Goal: Book appointment/travel/reservation

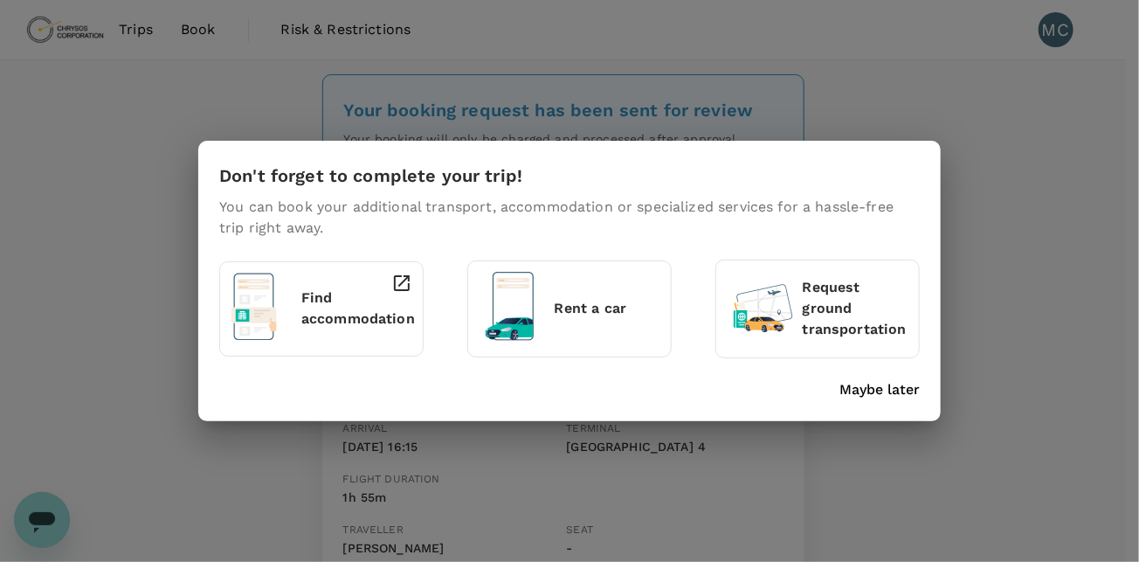
click at [1036, 176] on div "Don't forget to complete your trip! You can book your additional transport, acc…" at bounding box center [569, 281] width 1139 height 562
click at [872, 400] on div "Don't forget to complete your trip! You can book your additional transport, acc…" at bounding box center [569, 281] width 743 height 280
click at [862, 390] on p "Maybe later" at bounding box center [880, 389] width 80 height 21
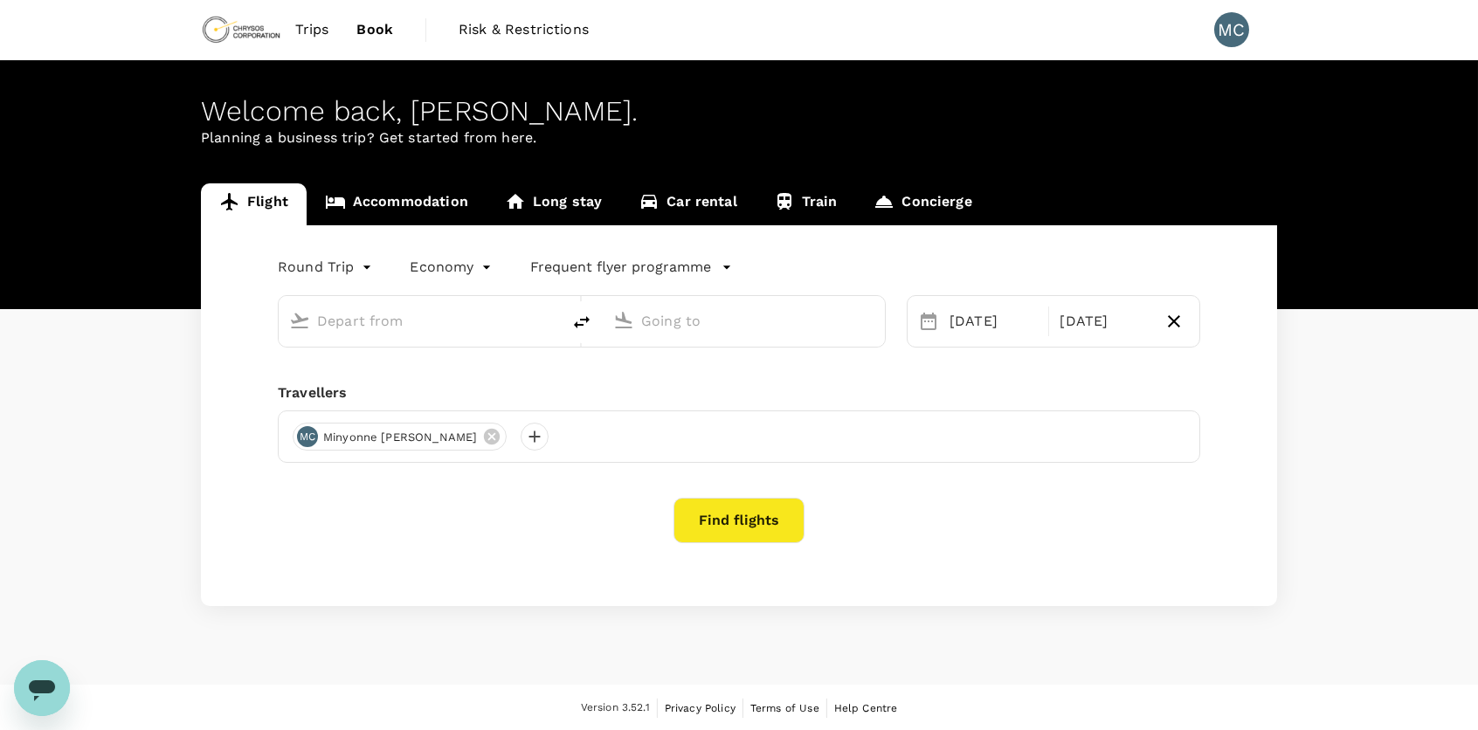
type input "Adelaide (ADL)"
type input "[GEOGRAPHIC_DATA], [GEOGRAPHIC_DATA] (any)"
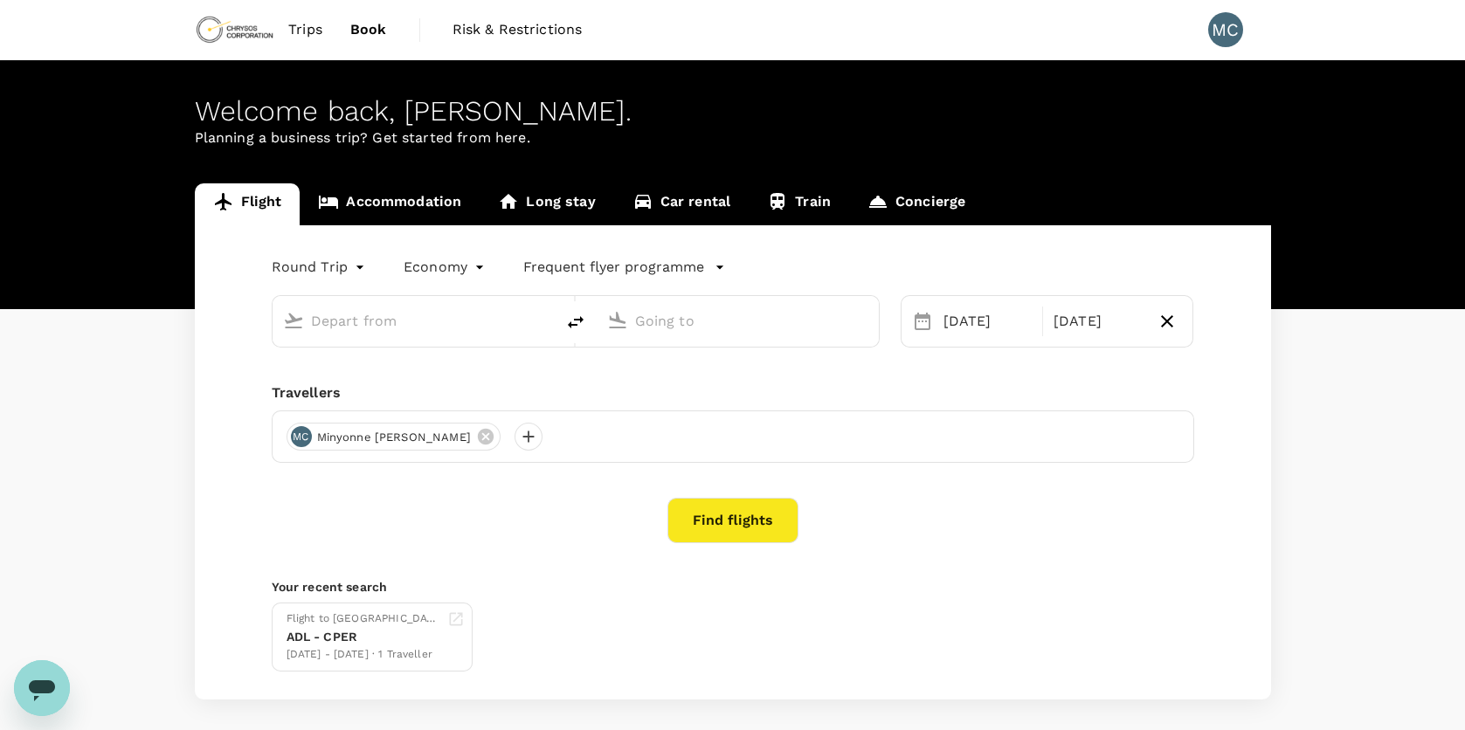
type input "Adelaide (ADL)"
type input "[GEOGRAPHIC_DATA], [GEOGRAPHIC_DATA] (any)"
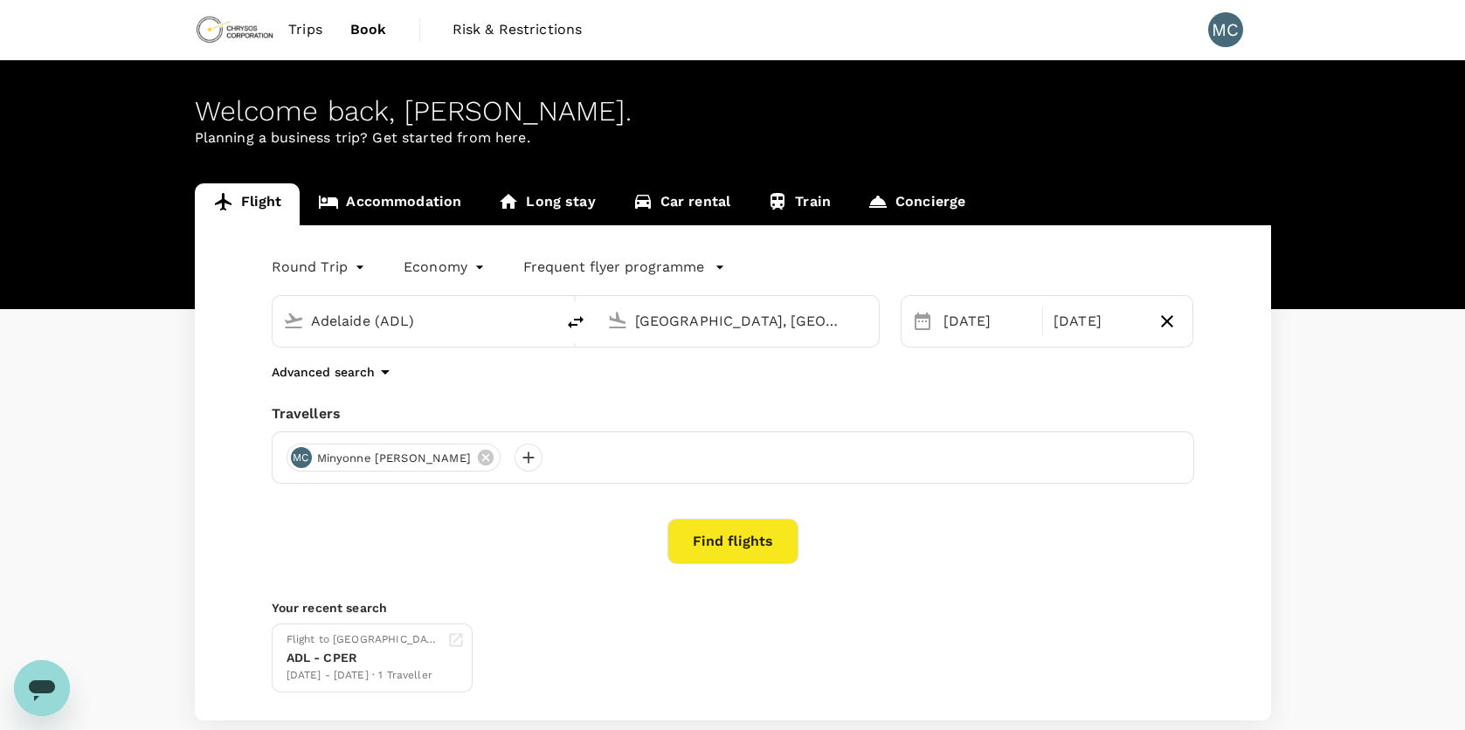
click at [388, 205] on link "Accommodation" at bounding box center [390, 204] width 180 height 42
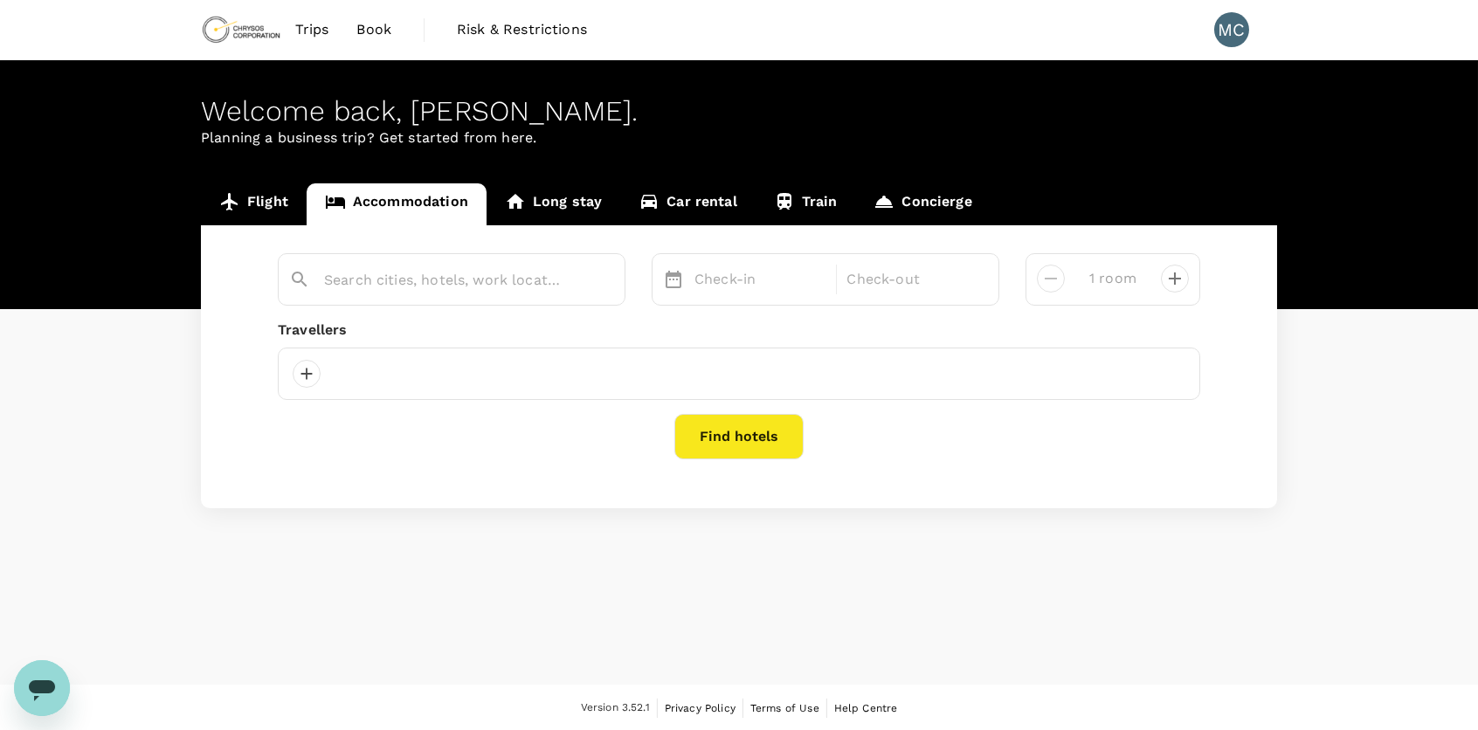
type input "[GEOGRAPHIC_DATA]"
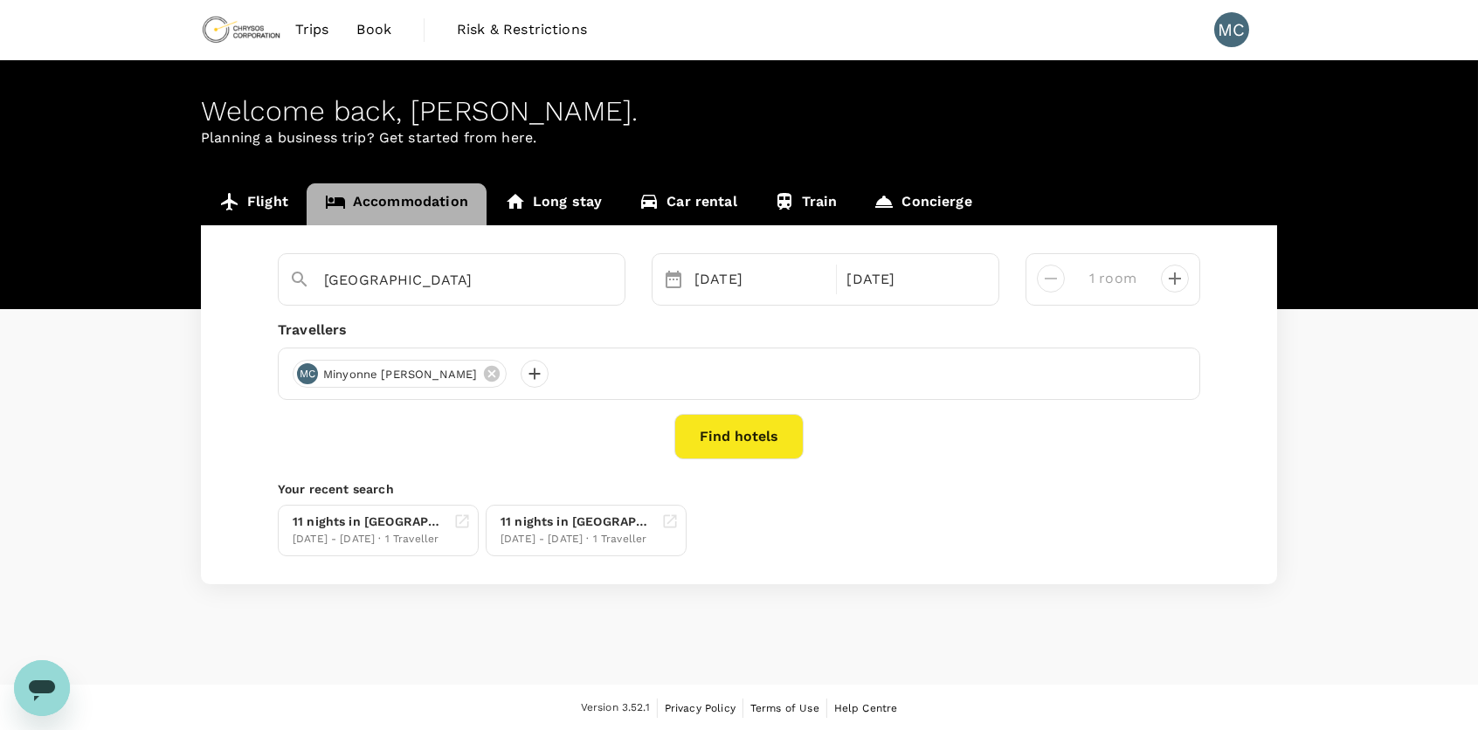
click at [417, 197] on link "Accommodation" at bounding box center [397, 204] width 180 height 42
click at [770, 432] on button "Find hotels" at bounding box center [738, 436] width 129 height 45
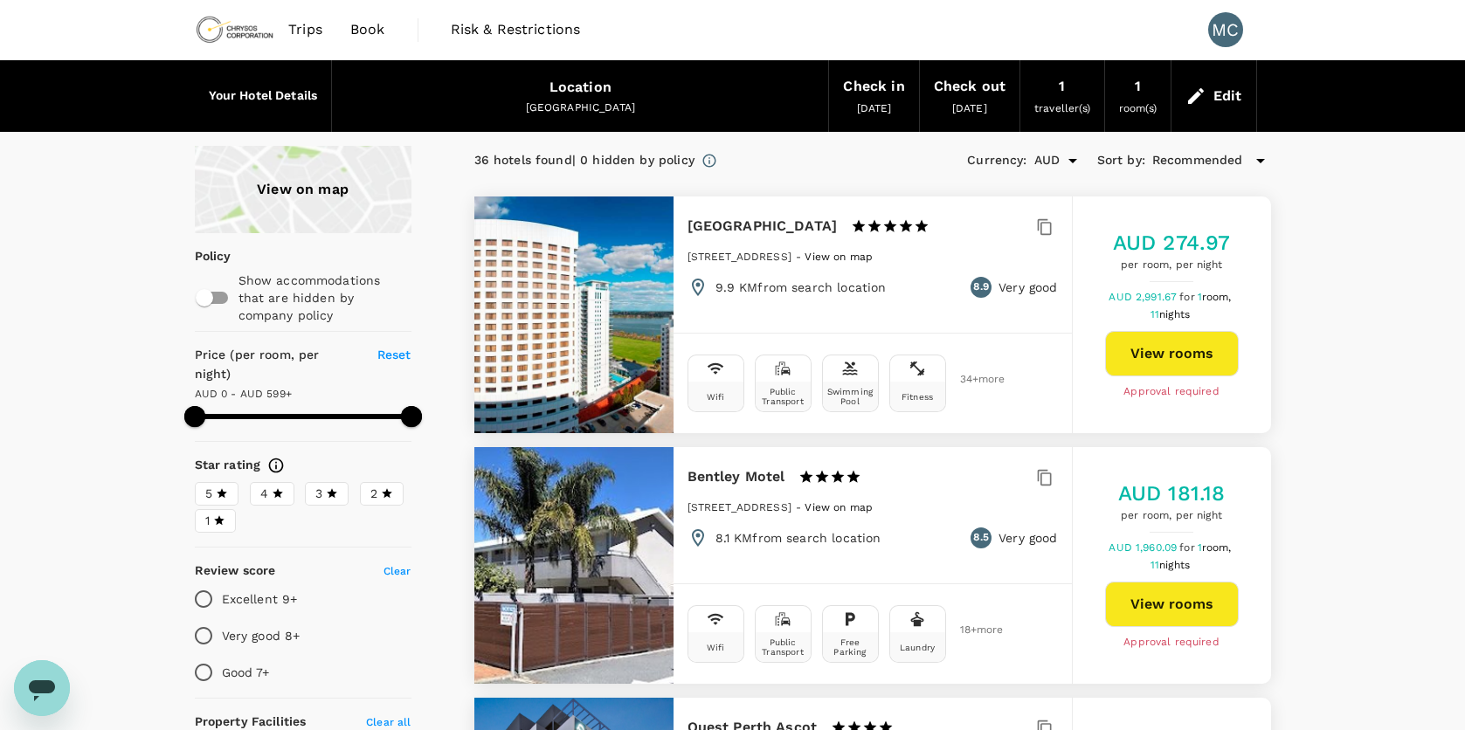
type input "598"
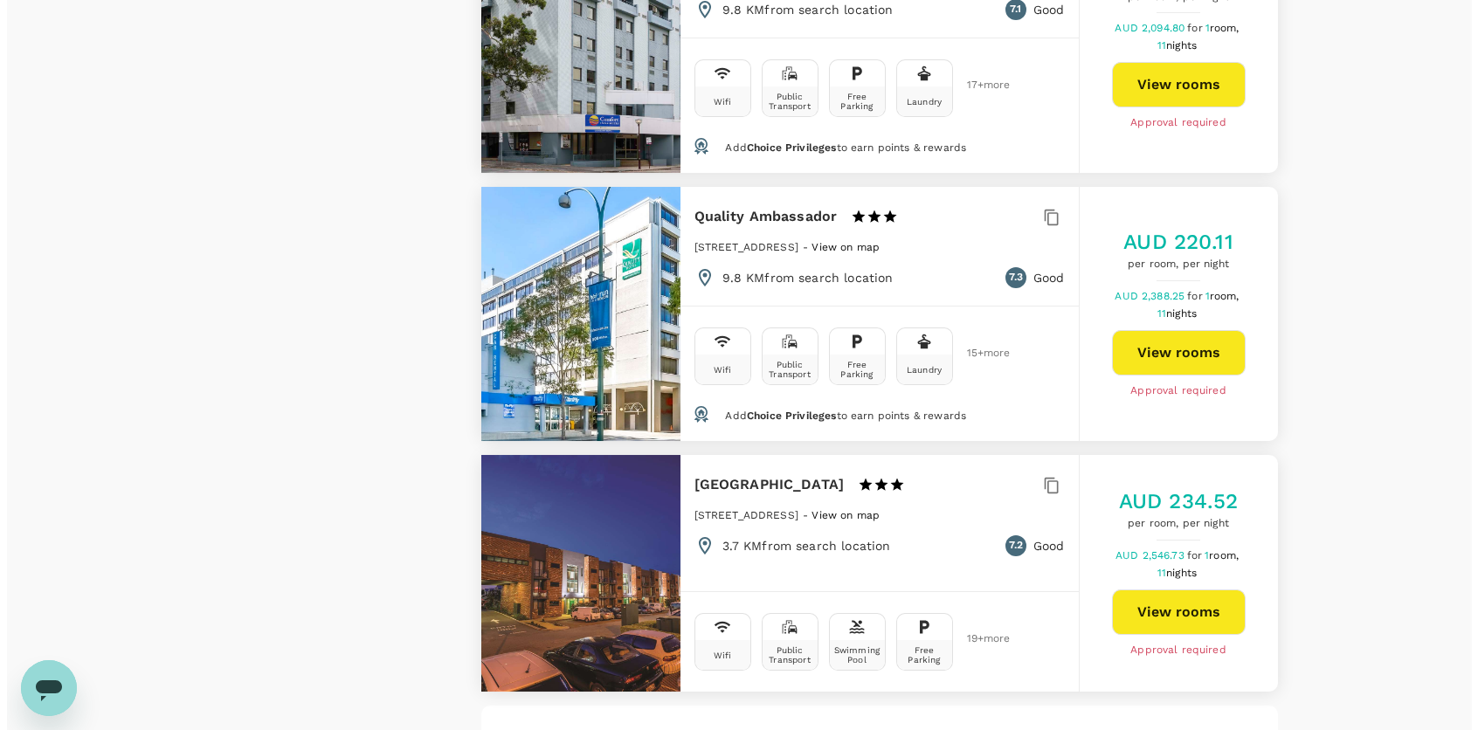
scroll to position [4905, 0]
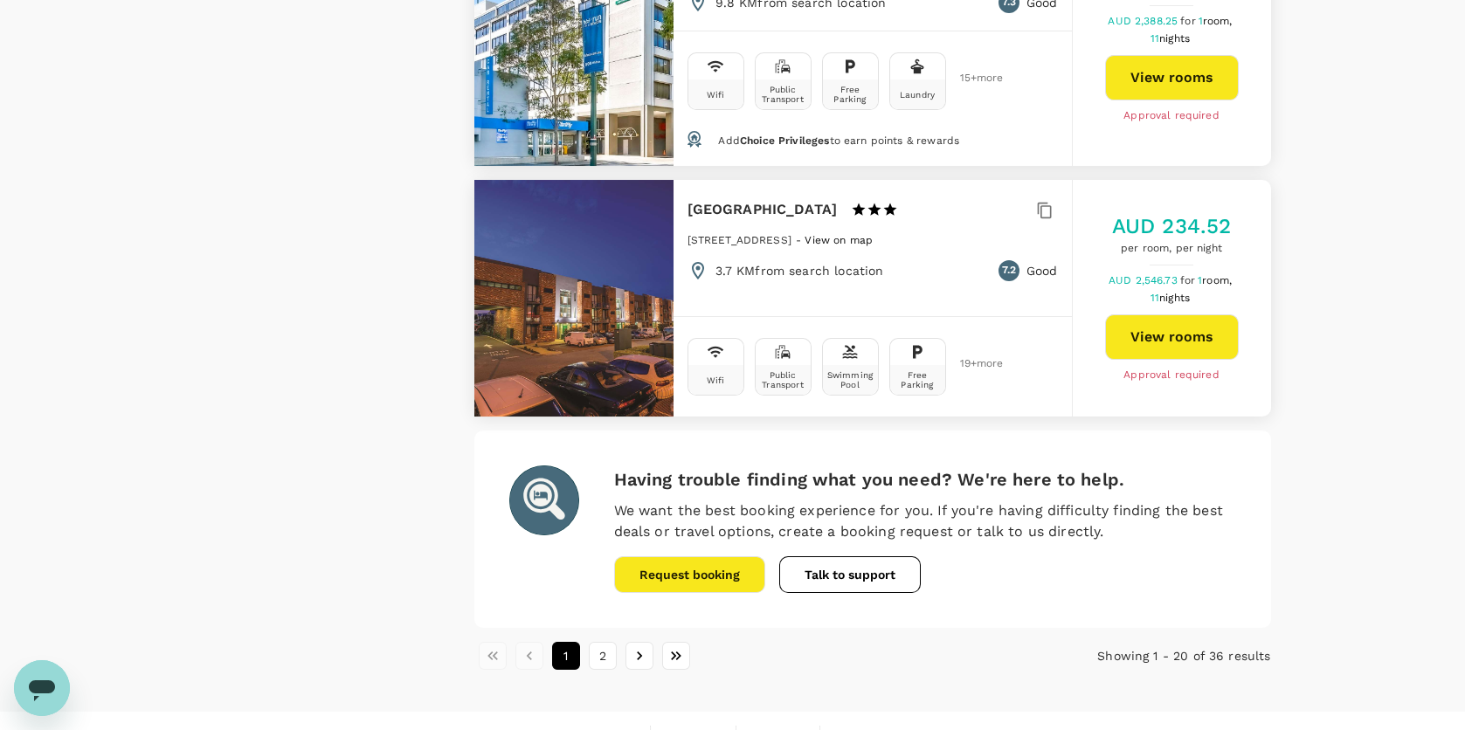
click at [674, 556] on button "Request booking" at bounding box center [689, 574] width 151 height 37
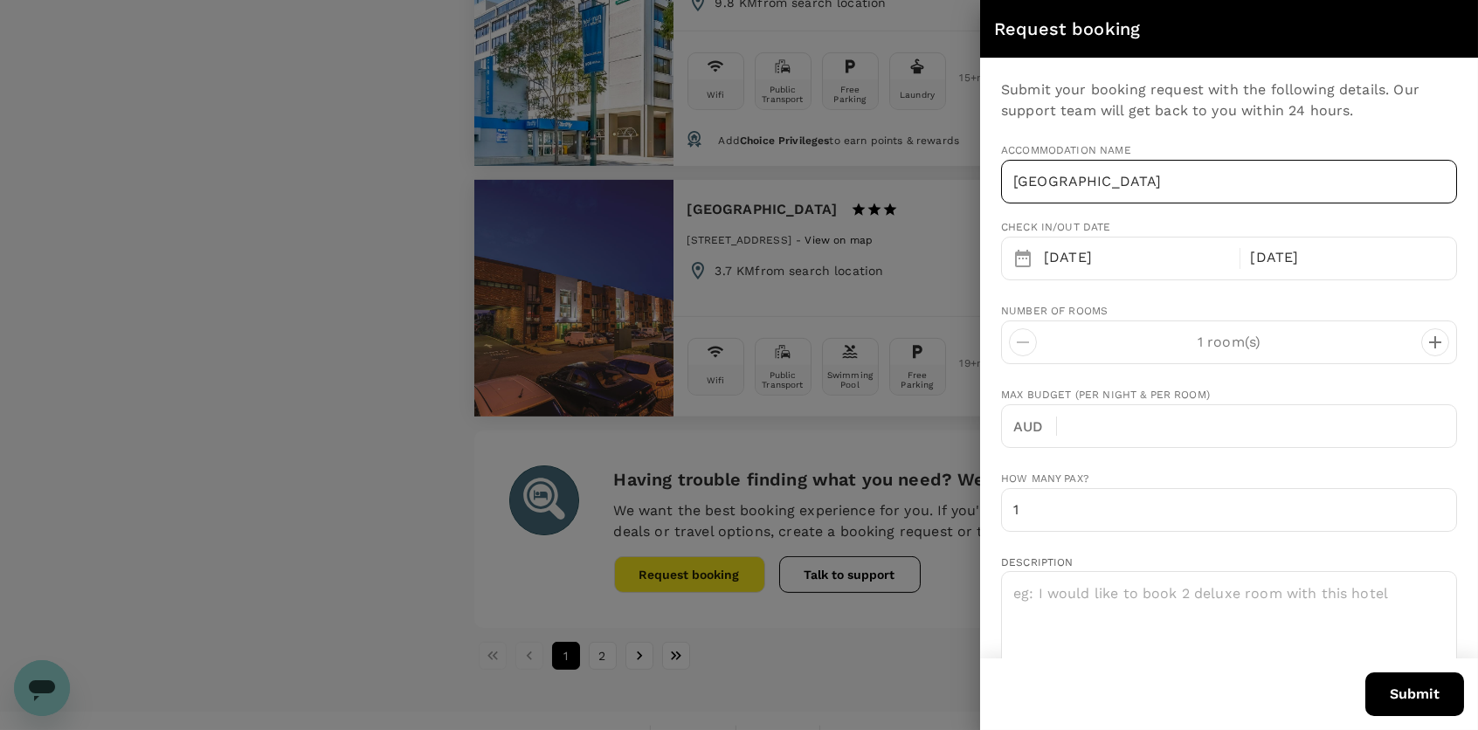
type input "[PERSON_NAME][EMAIL_ADDRESS][DOMAIN_NAME]"
type input "61"
type input "0414500812"
click at [1167, 183] on input "[GEOGRAPHIC_DATA]" at bounding box center [1229, 182] width 456 height 44
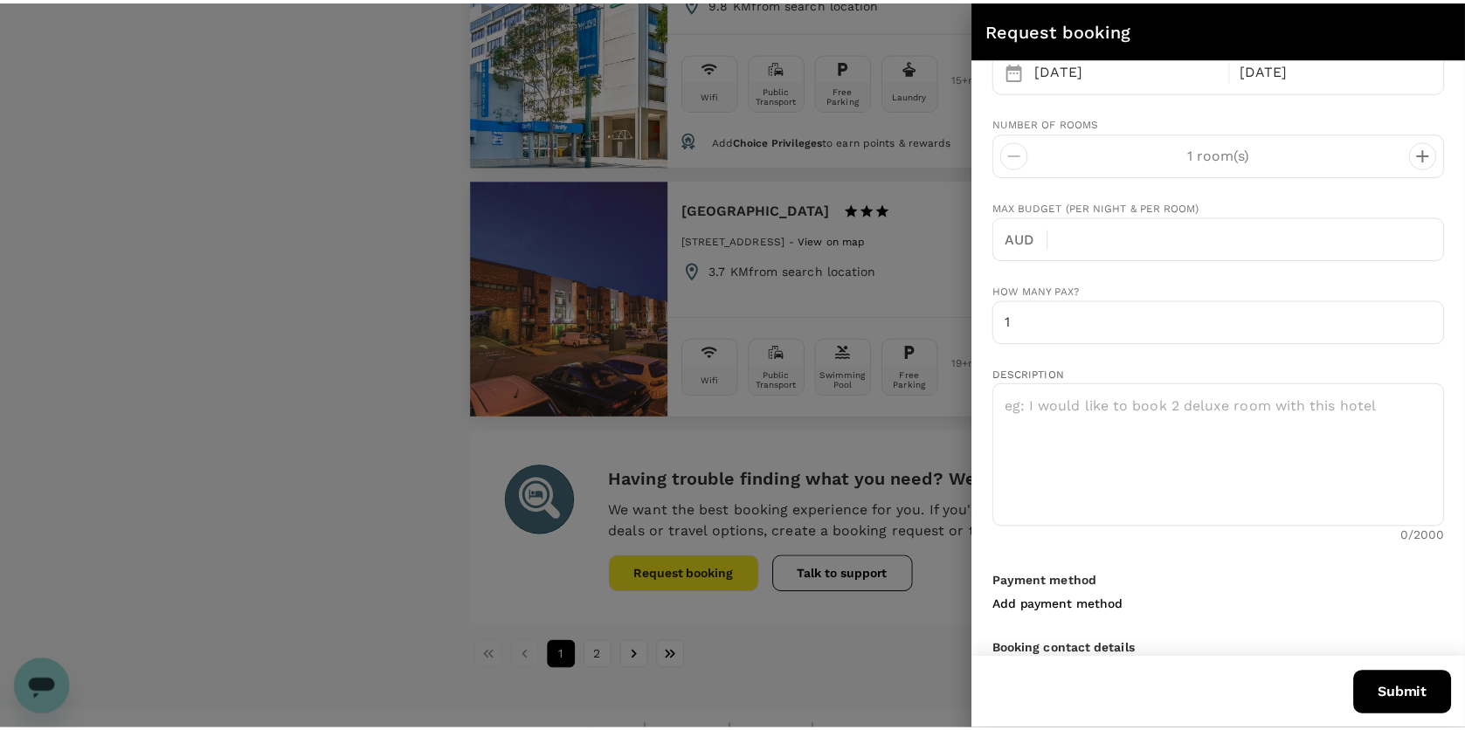
scroll to position [0, 0]
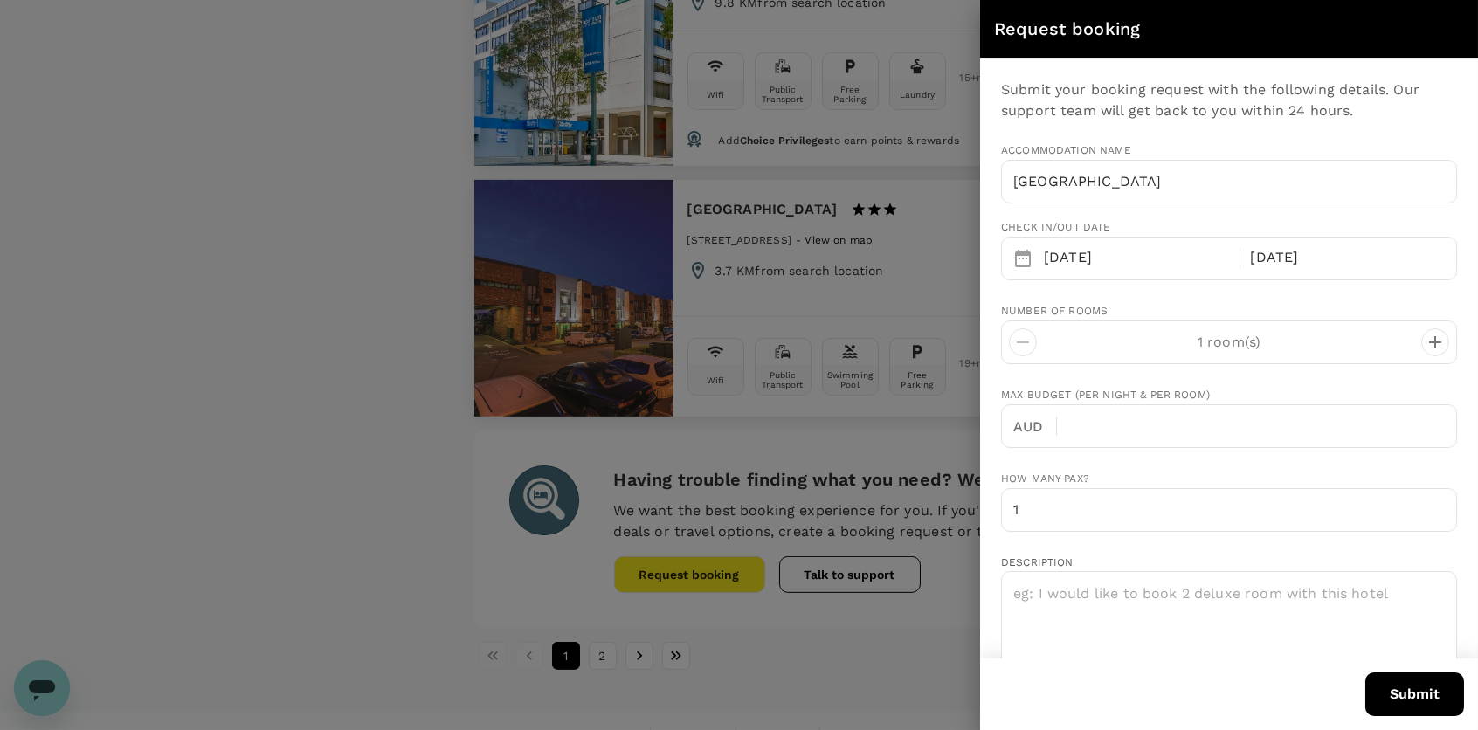
click at [220, 227] on div at bounding box center [739, 365] width 1478 height 730
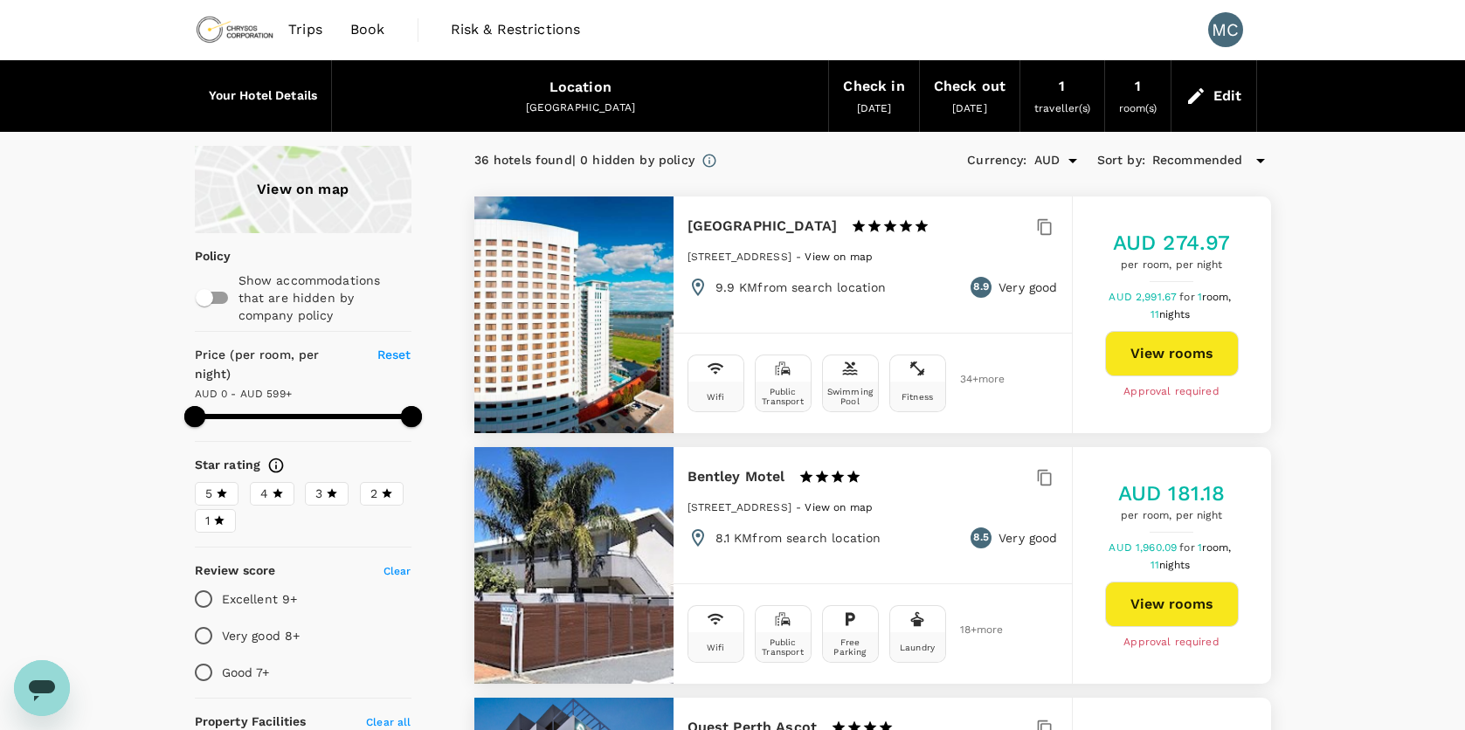
click at [1226, 91] on div "Edit" at bounding box center [1227, 96] width 29 height 24
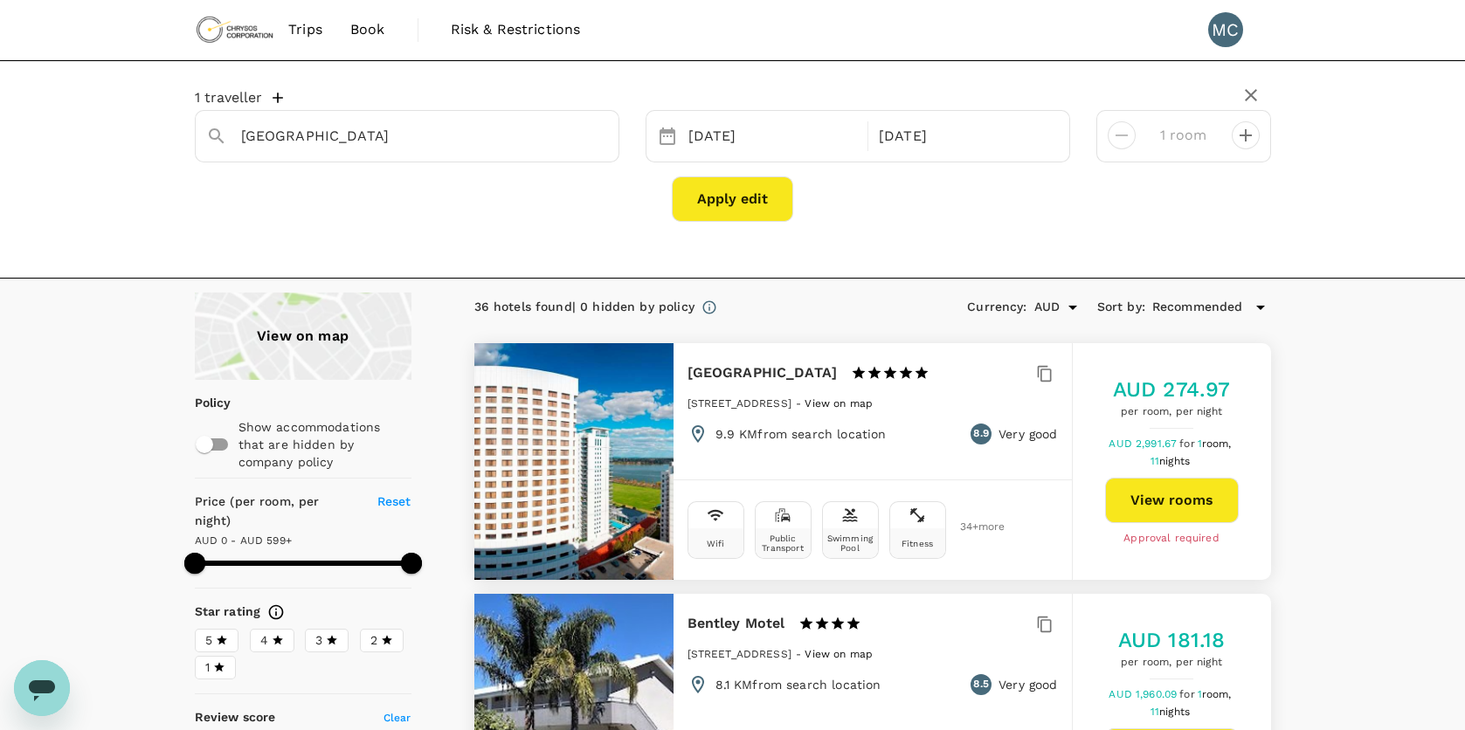
click at [368, 29] on span "Book" at bounding box center [367, 29] width 35 height 21
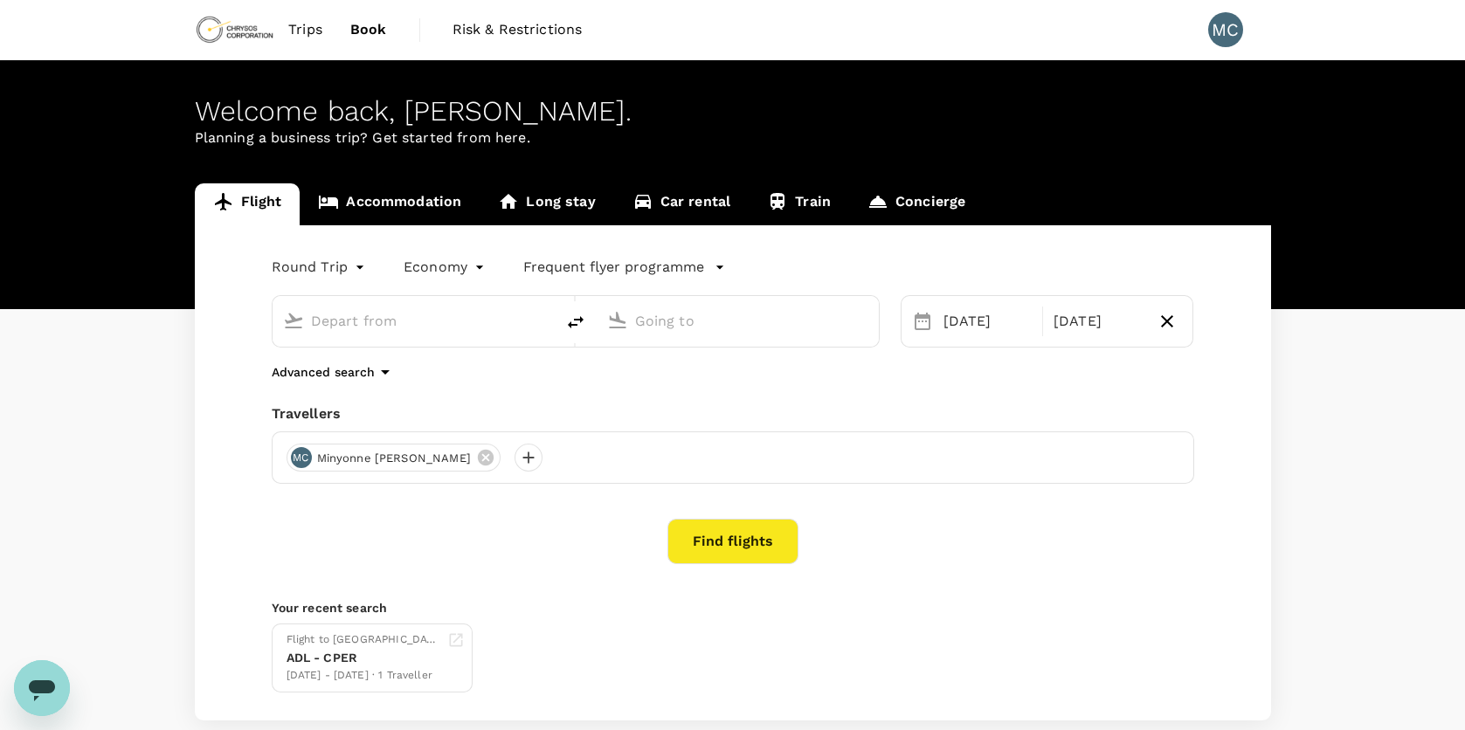
type input "Adelaide (ADL)"
type input "[GEOGRAPHIC_DATA], [GEOGRAPHIC_DATA] (any)"
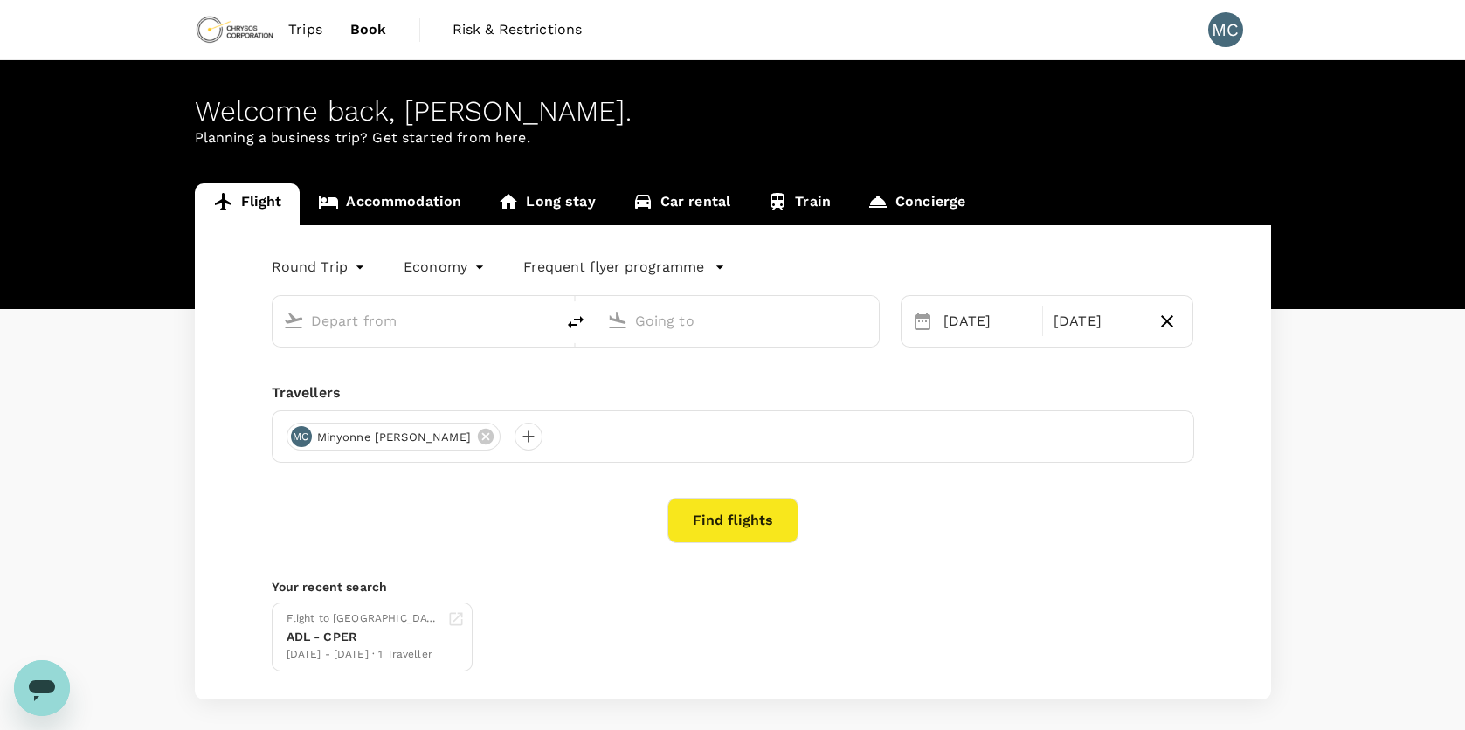
type input "Adelaide (ADL)"
type input "[GEOGRAPHIC_DATA], [GEOGRAPHIC_DATA] (any)"
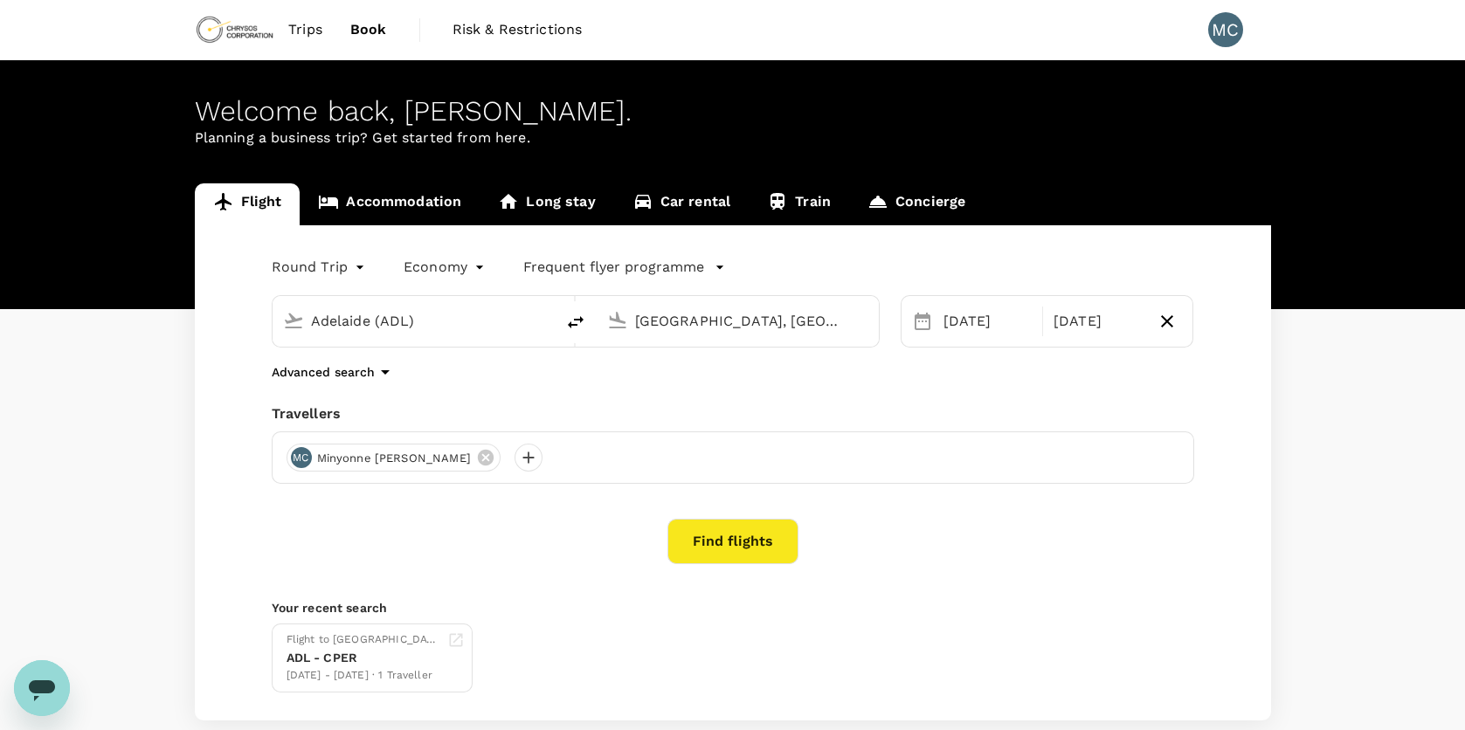
click at [469, 208] on link "Accommodation" at bounding box center [390, 204] width 180 height 42
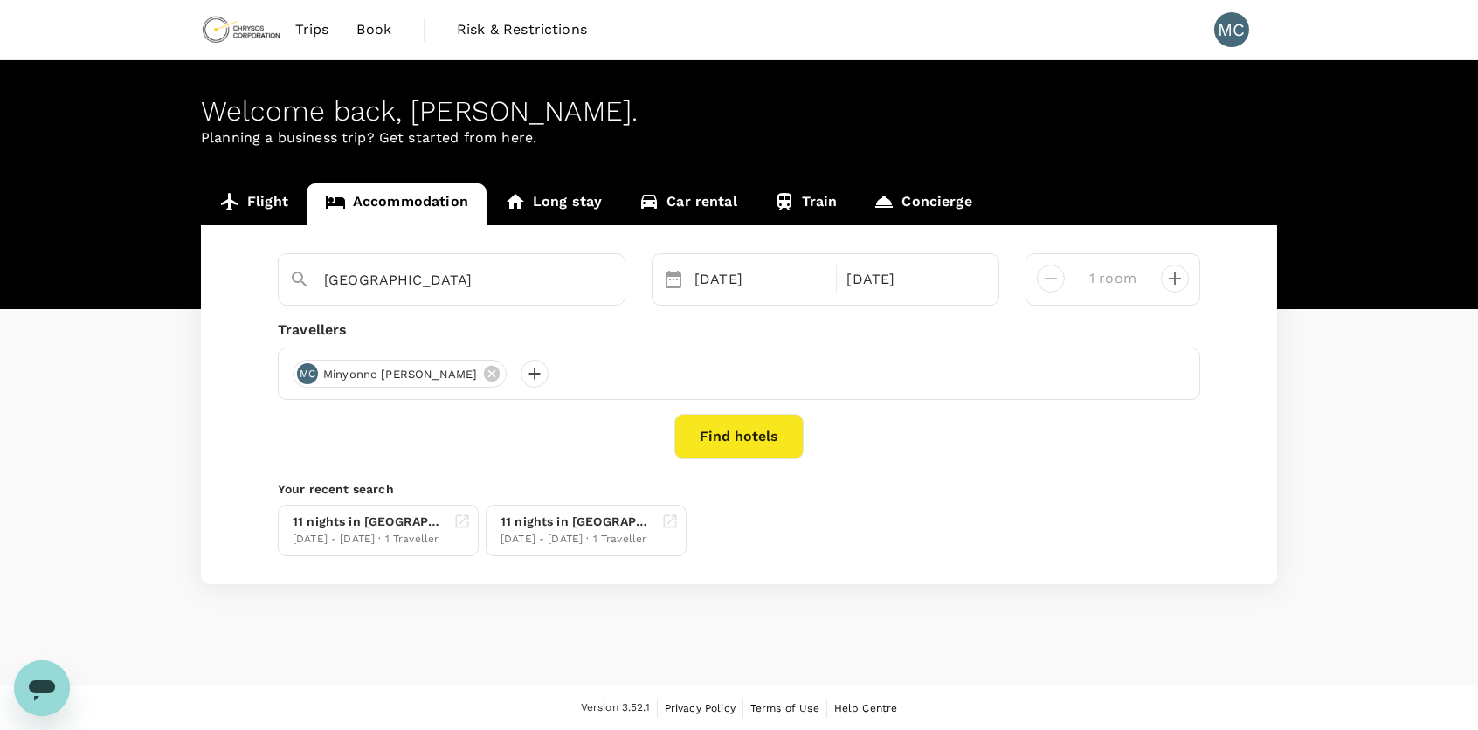
click at [591, 416] on div "Find hotels" at bounding box center [739, 436] width 922 height 45
click at [530, 201] on link "Long stay" at bounding box center [554, 204] width 134 height 42
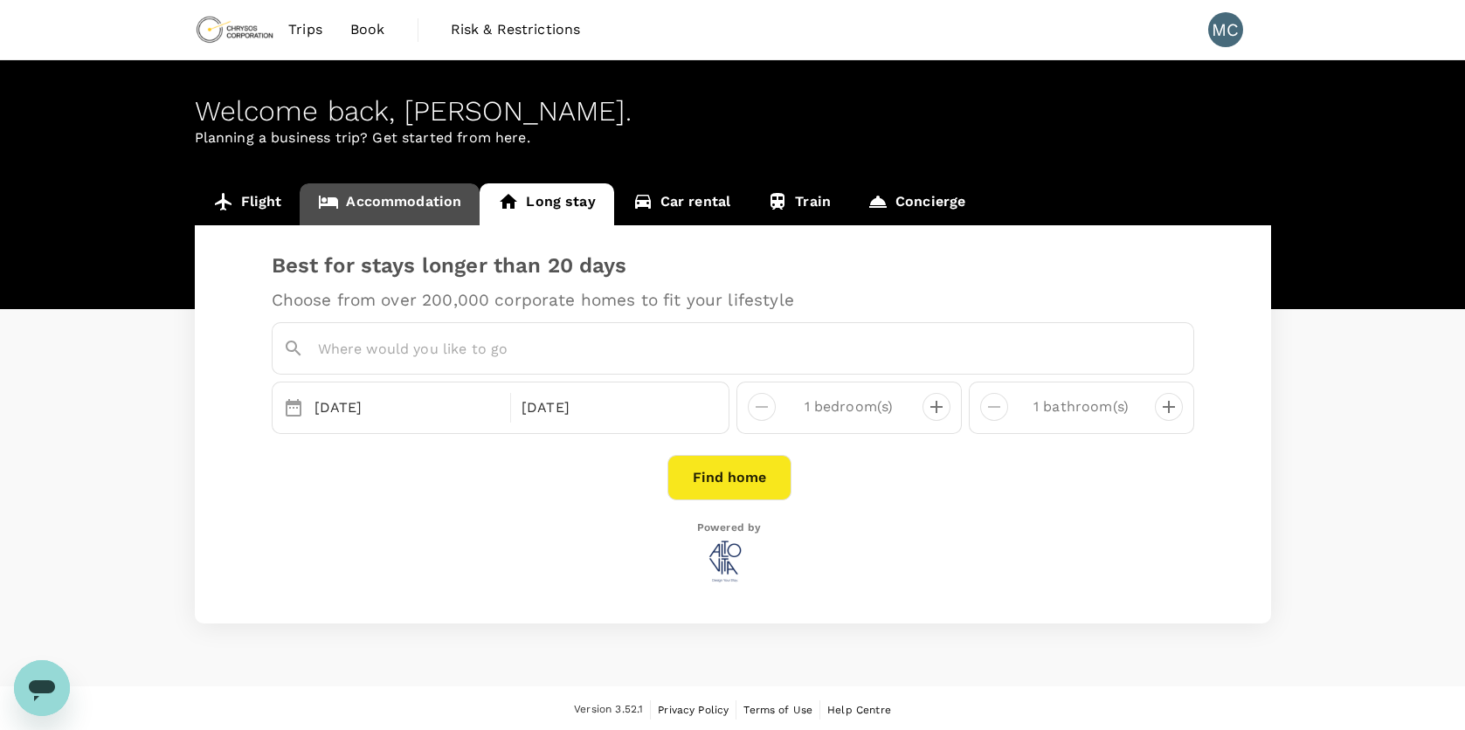
click at [399, 197] on link "Accommodation" at bounding box center [390, 204] width 180 height 42
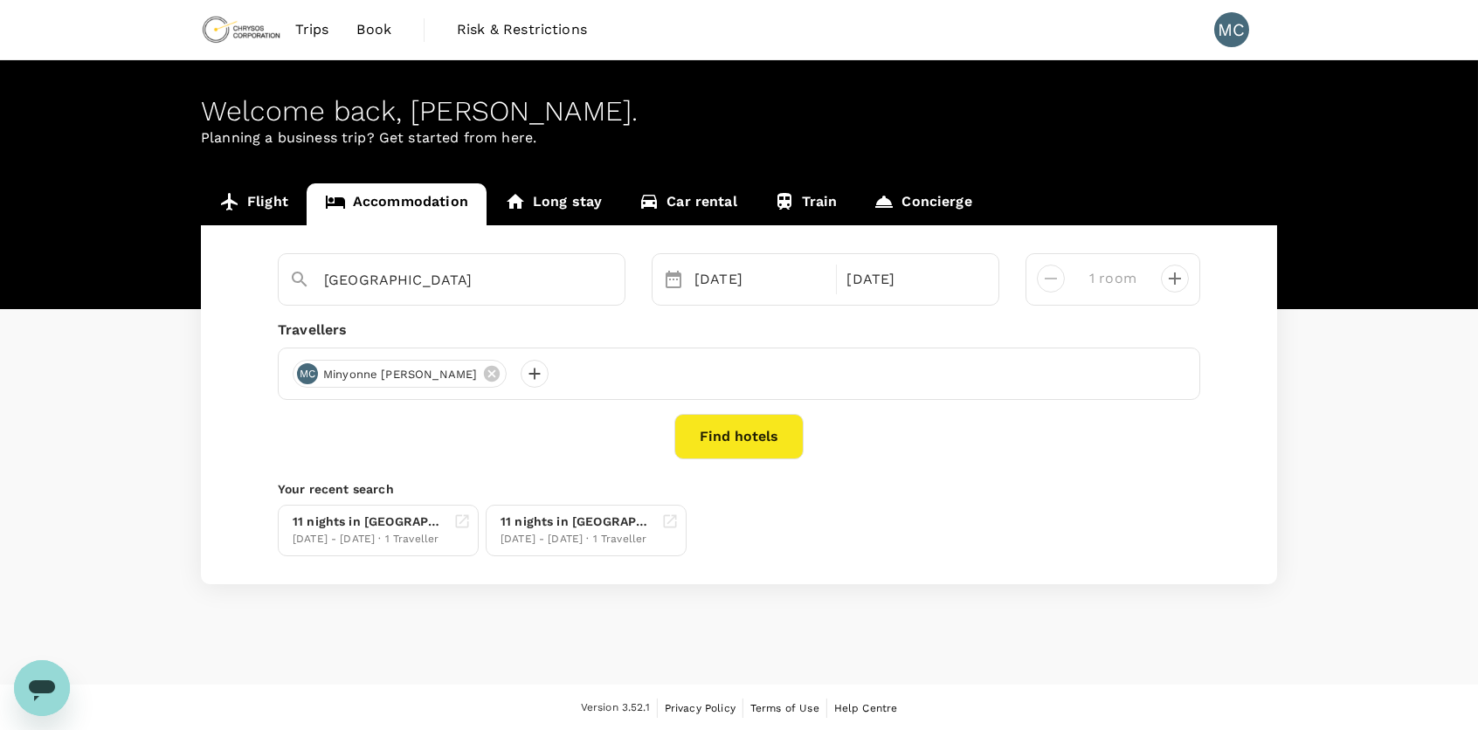
click at [936, 200] on link "Concierge" at bounding box center [922, 204] width 135 height 42
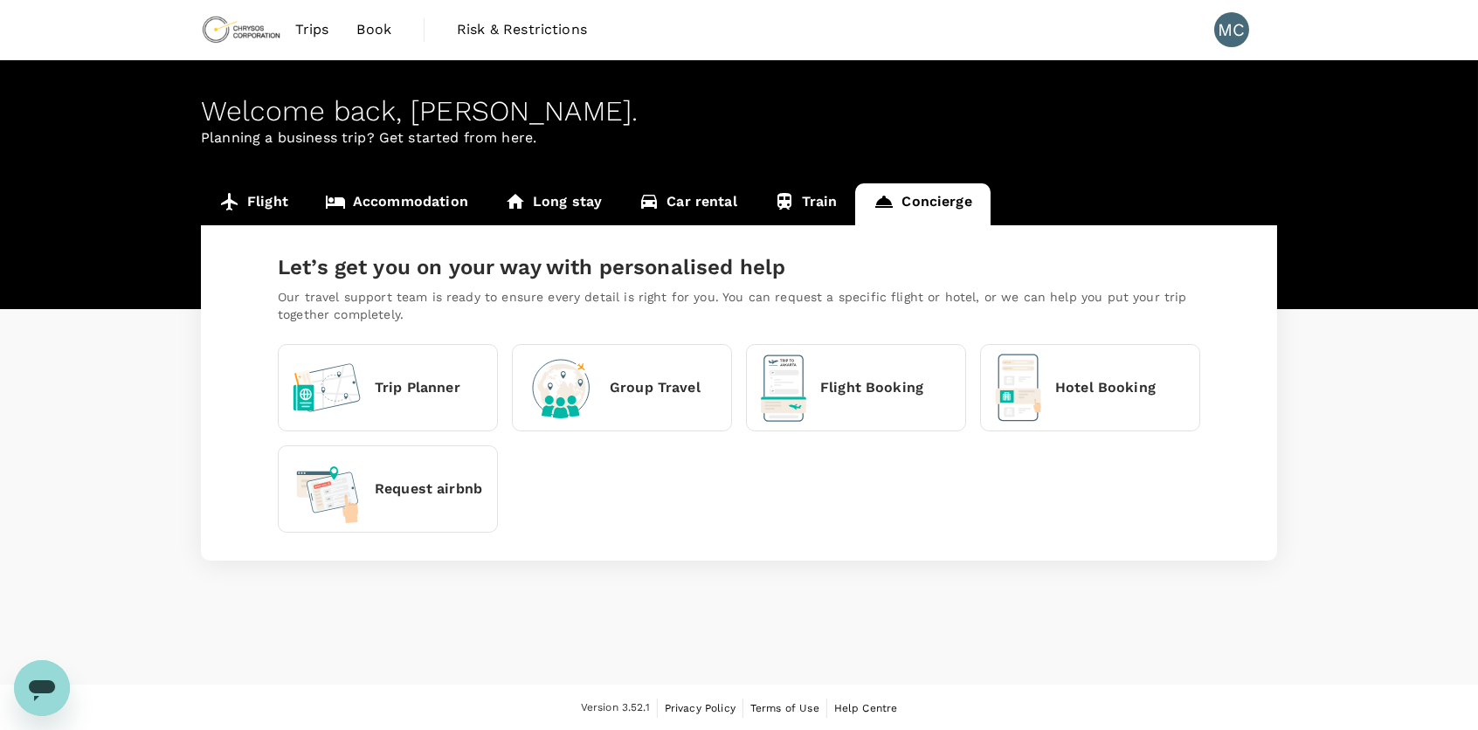
click at [411, 475] on div "Request airbnb" at bounding box center [388, 489] width 190 height 69
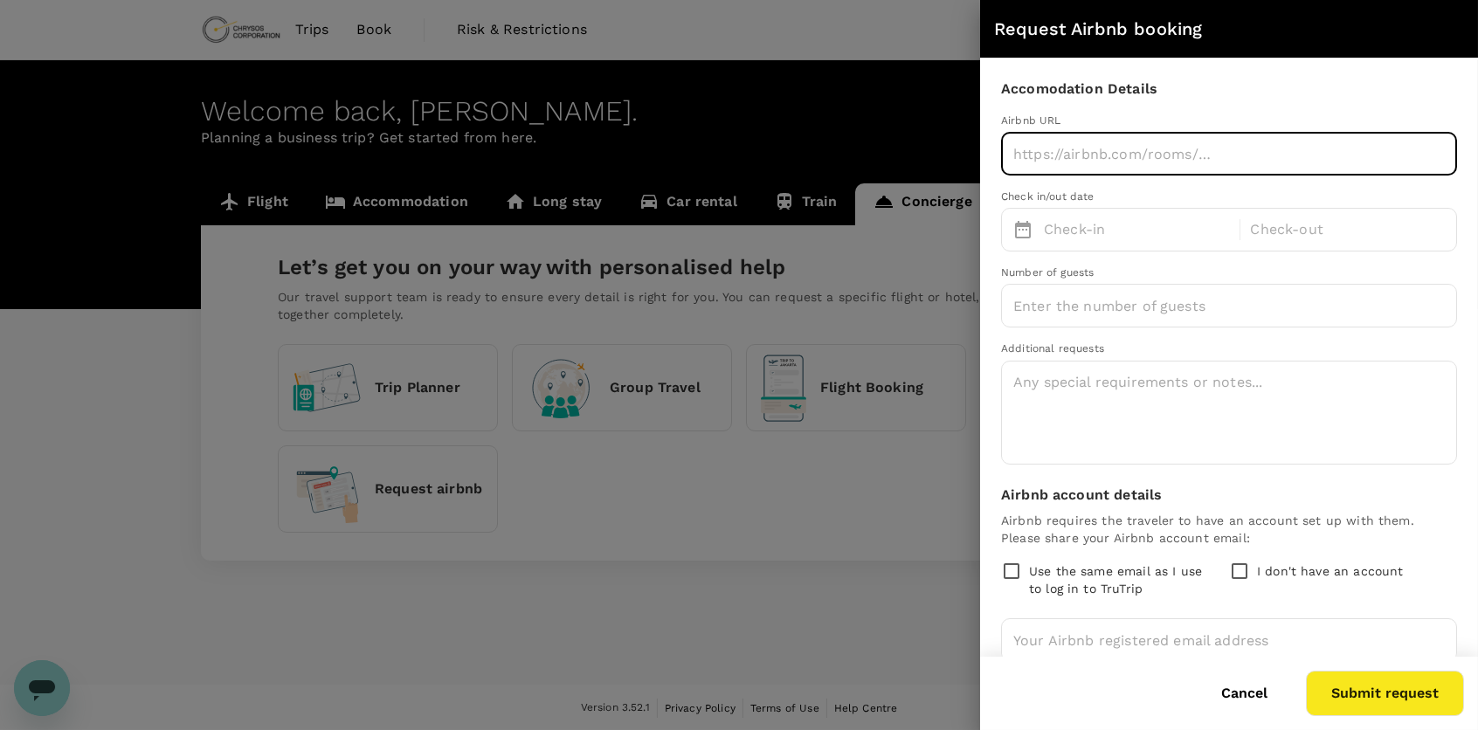
click at [1020, 159] on input "text" at bounding box center [1229, 154] width 456 height 44
type input "[URL][DOMAIN_NAME][DATE][DATE]"
type input "1"
type input "[EMAIL_ADDRESS][DOMAIN_NAME]"
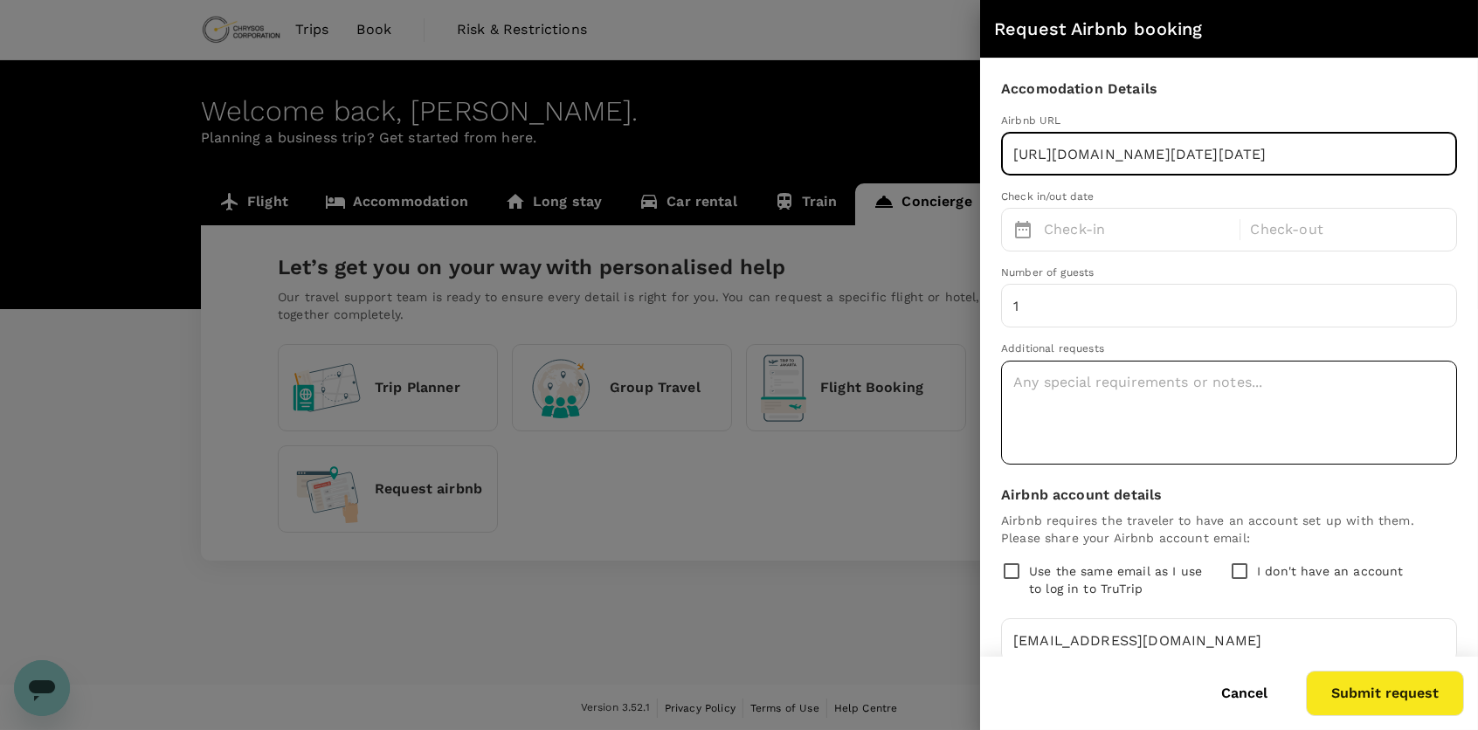
scroll to position [66, 0]
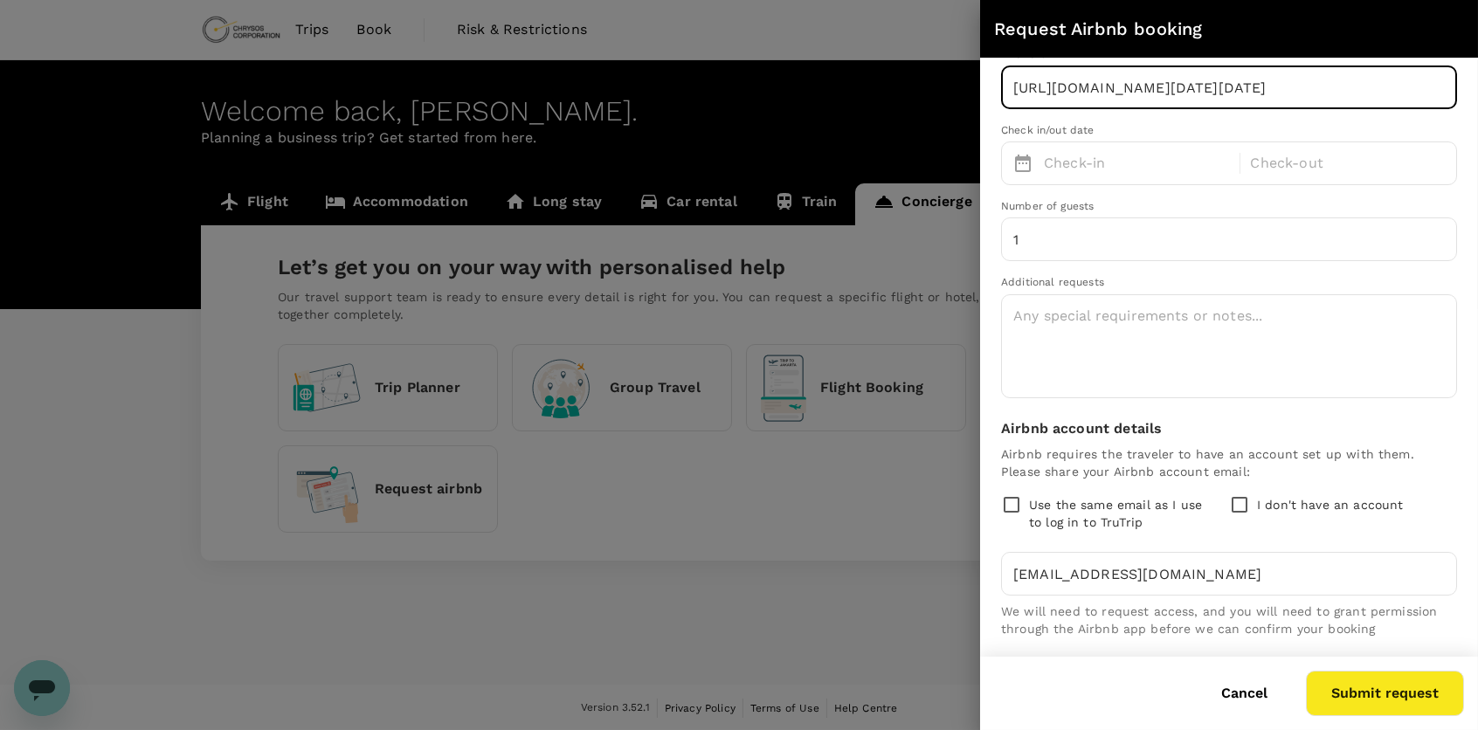
click at [1088, 506] on p "Use the same email as I use to log in to TruTrip" at bounding box center [1122, 513] width 186 height 35
click at [1022, 506] on input "Use the same email as I use to log in to TruTrip" at bounding box center [1011, 504] width 21 height 21
checkbox input "true"
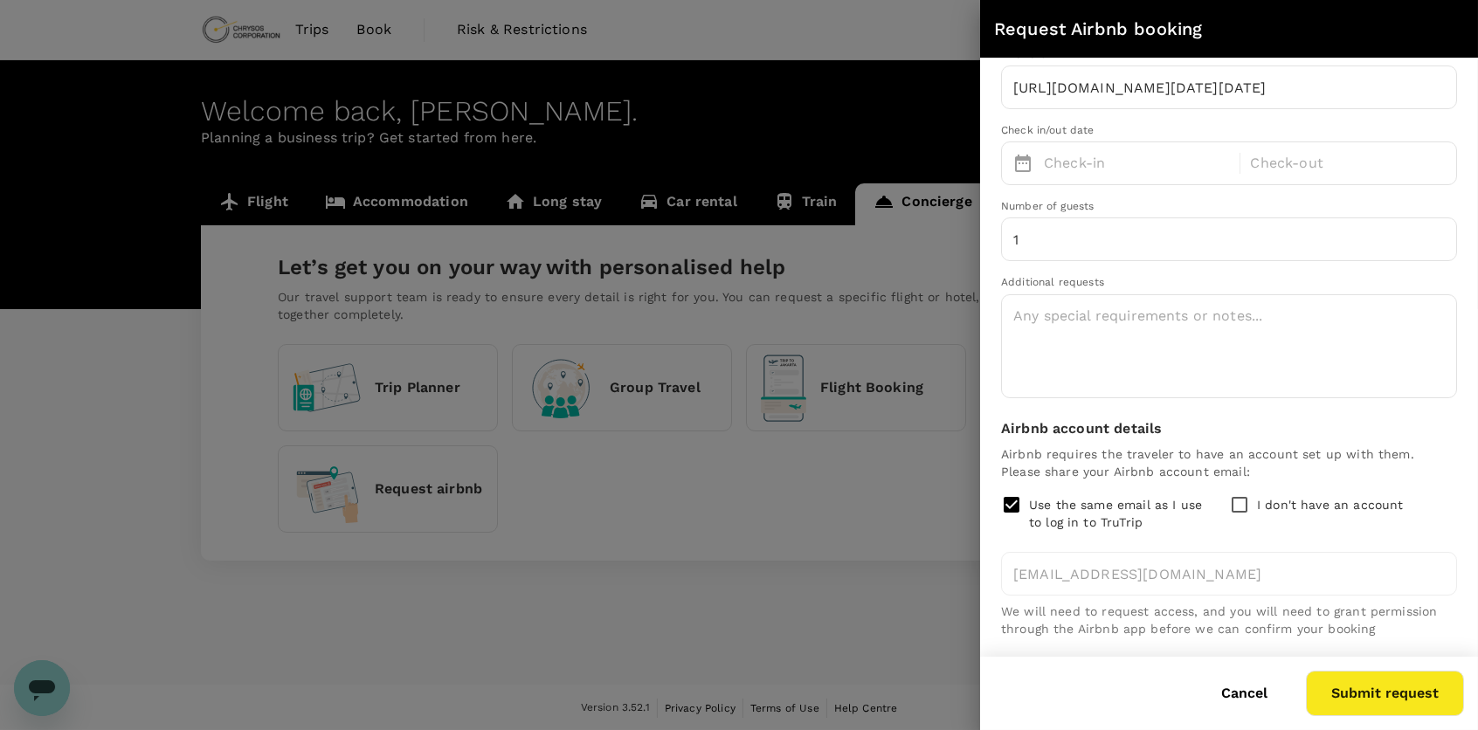
scroll to position [0, 0]
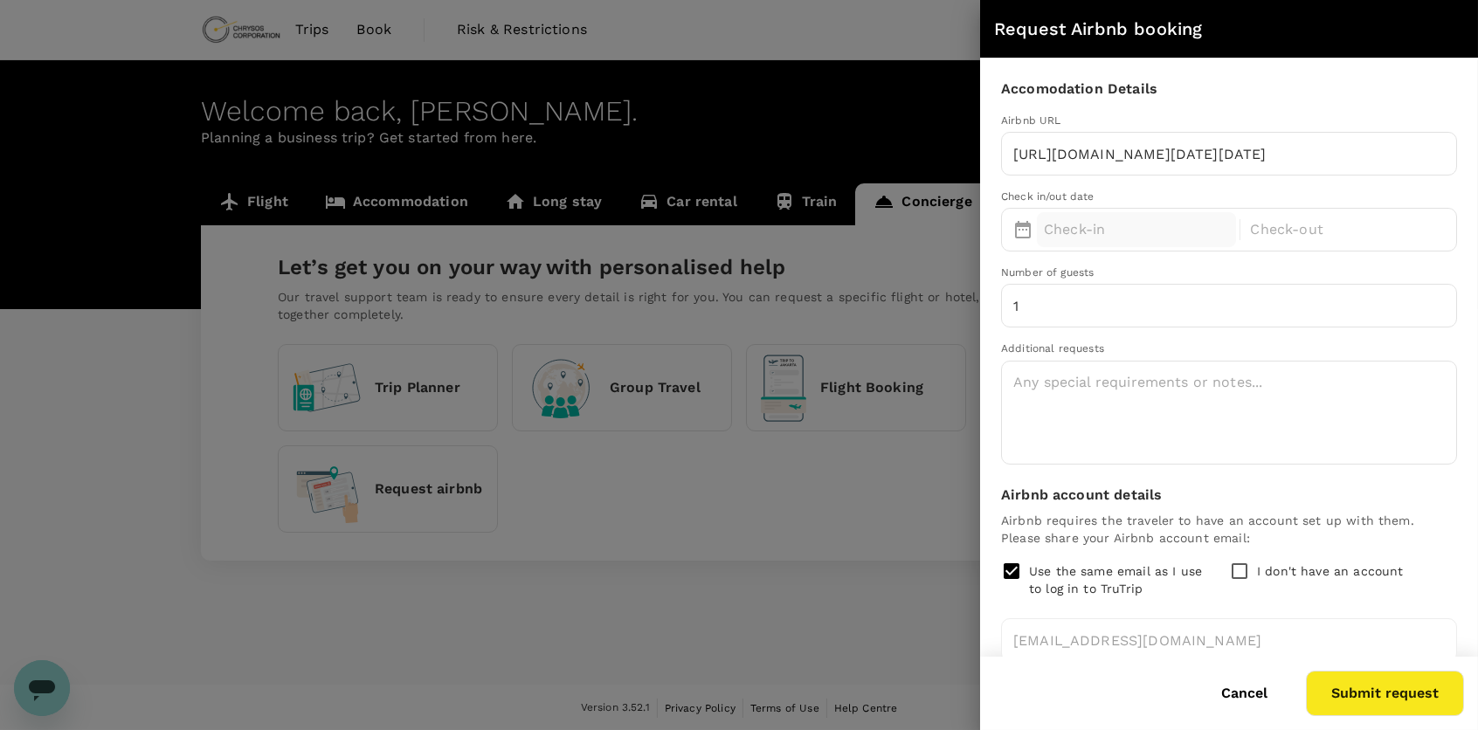
click at [1081, 229] on p "Check-in" at bounding box center [1136, 229] width 185 height 21
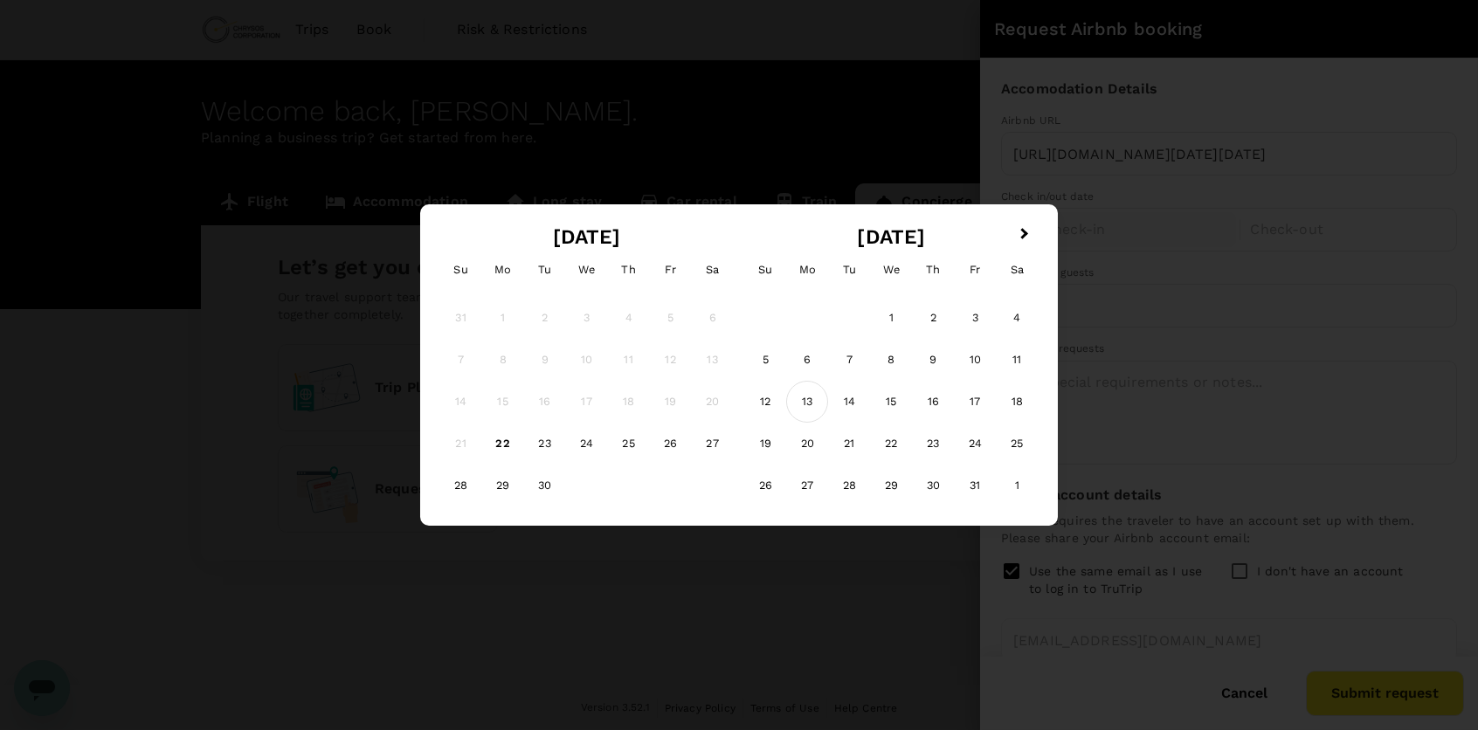
click at [809, 397] on div "13" at bounding box center [807, 402] width 42 height 42
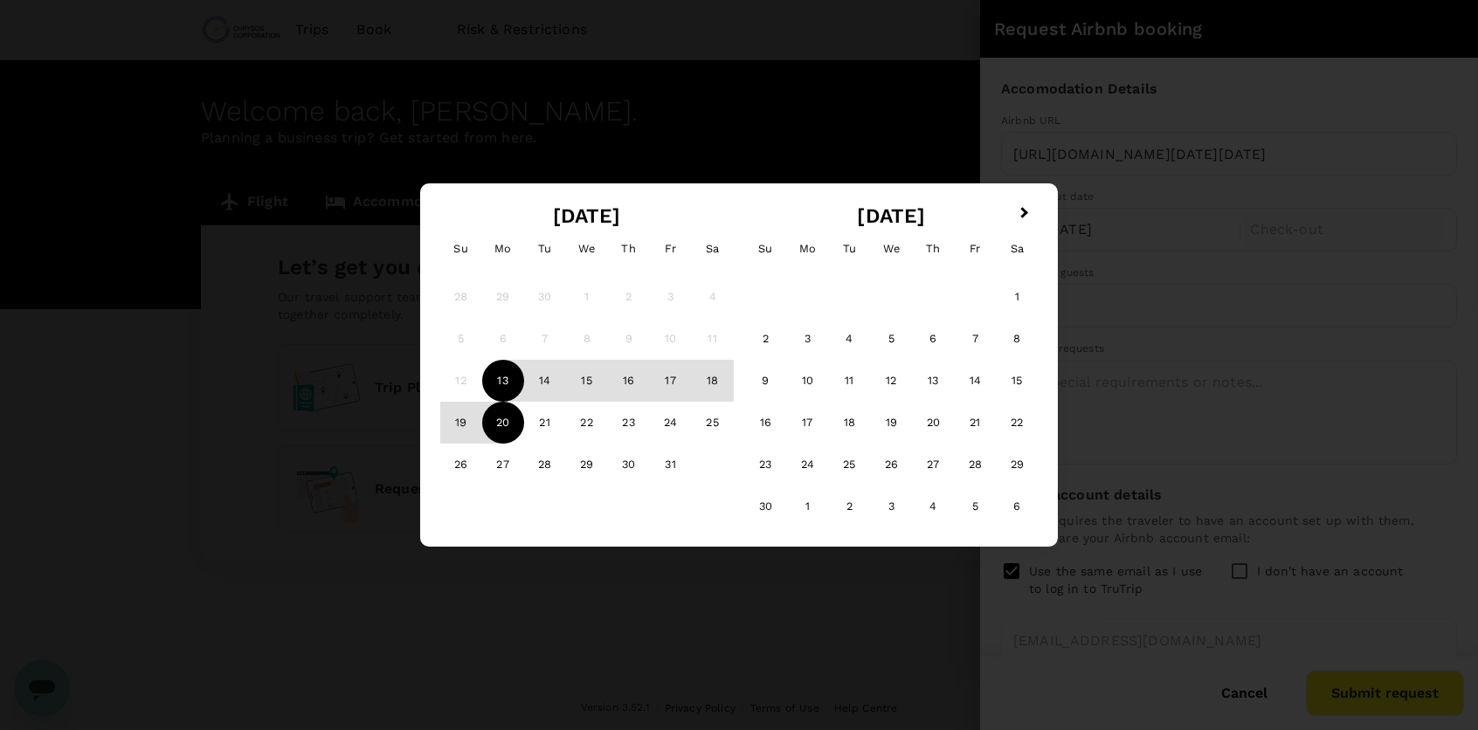
click at [456, 378] on div "12" at bounding box center [461, 381] width 42 height 42
click at [464, 385] on div "12" at bounding box center [461, 381] width 42 height 42
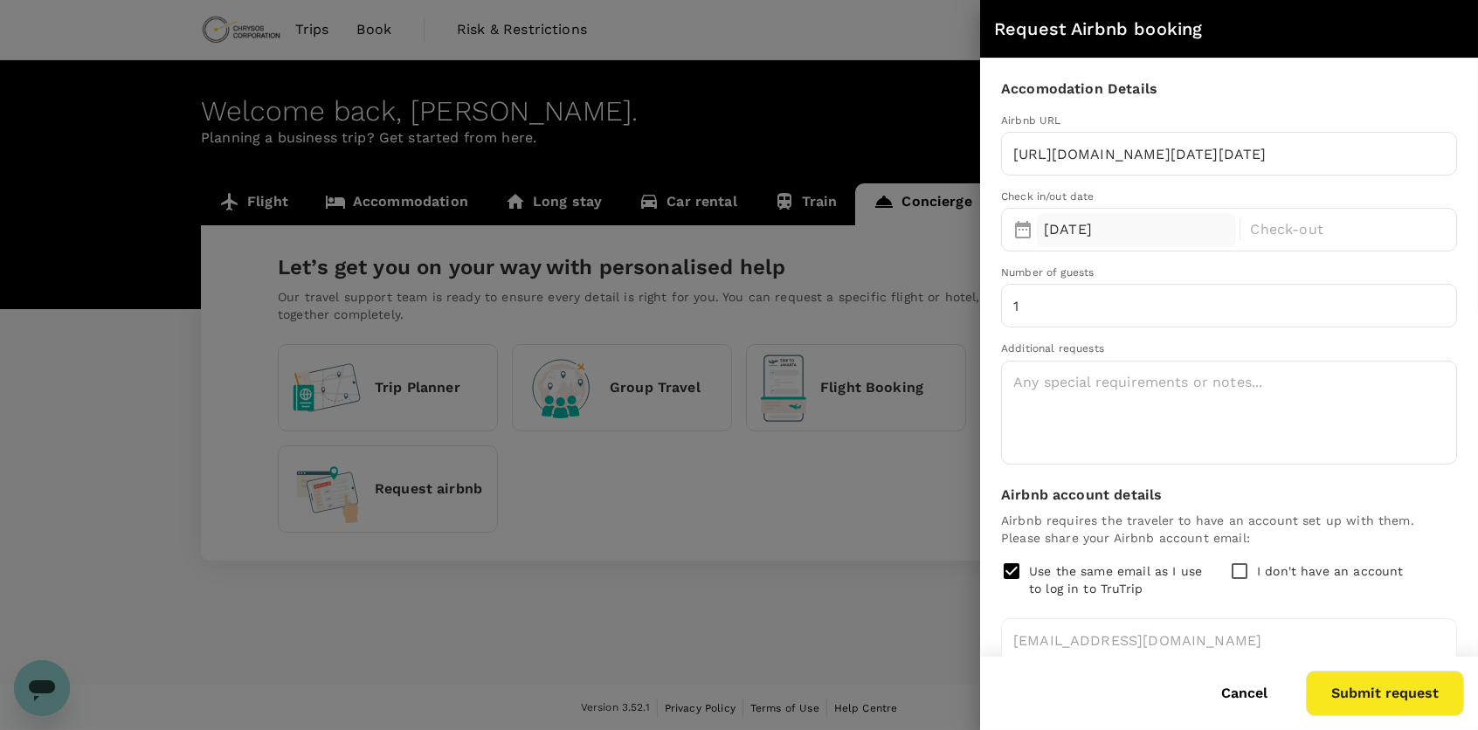
click at [1072, 228] on div "[DATE]" at bounding box center [1136, 230] width 199 height 34
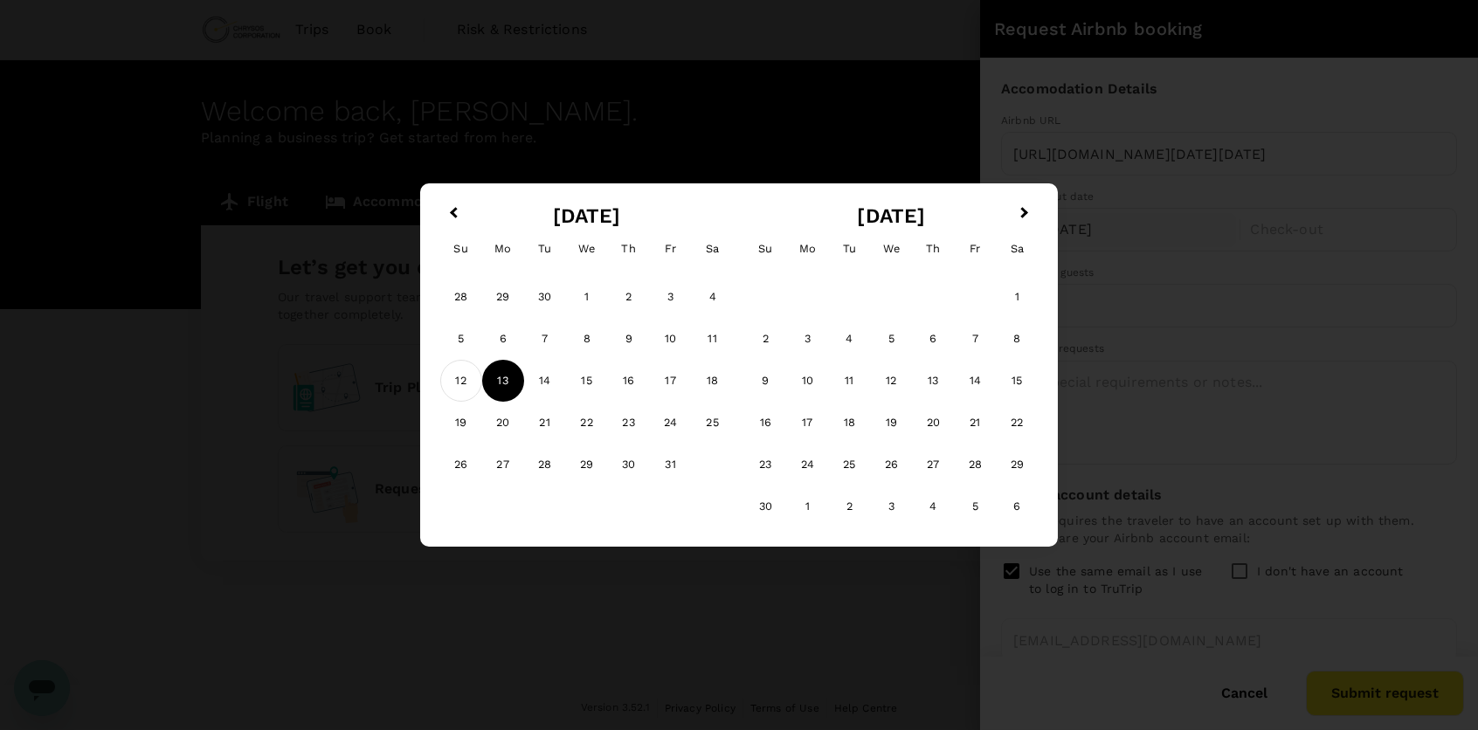
click at [462, 370] on div "12" at bounding box center [461, 381] width 42 height 42
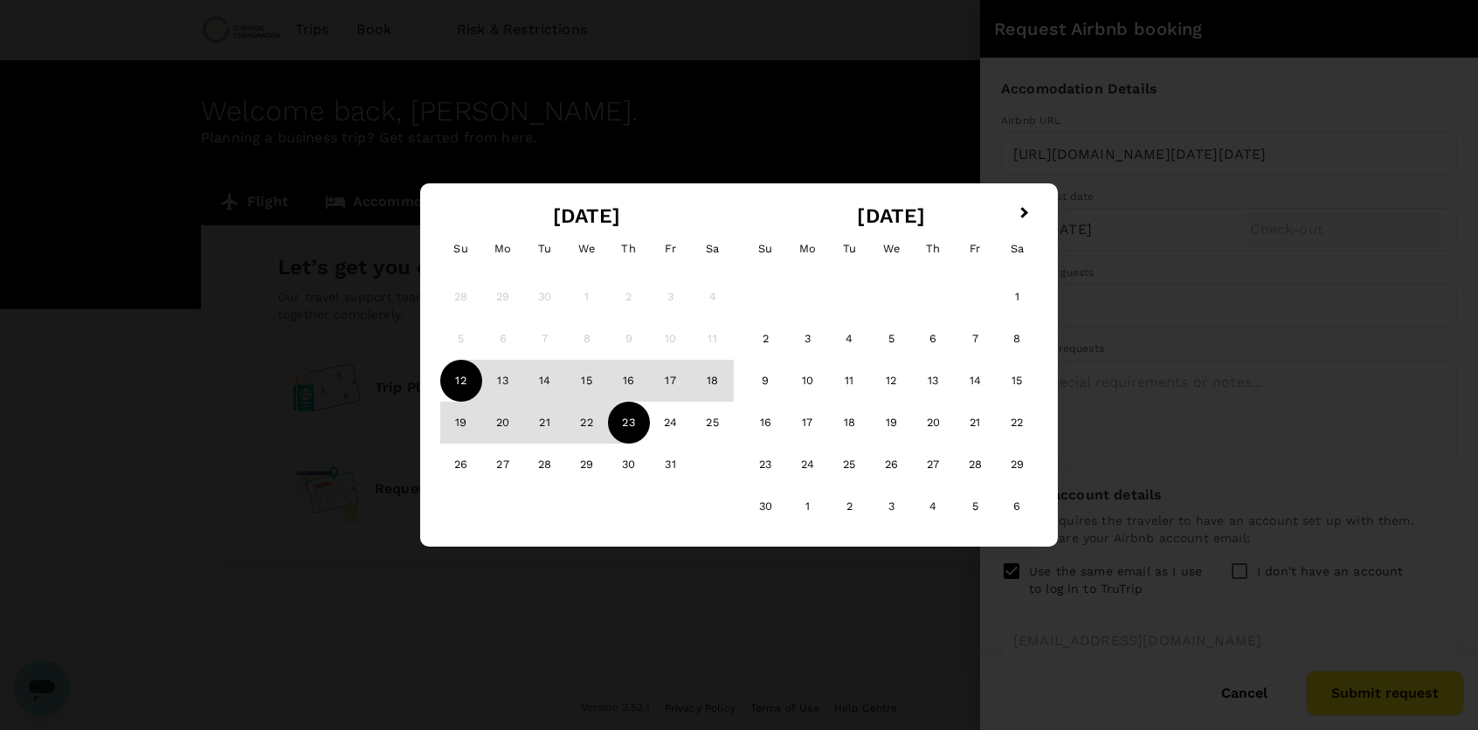
click at [621, 423] on div "23" at bounding box center [629, 423] width 42 height 42
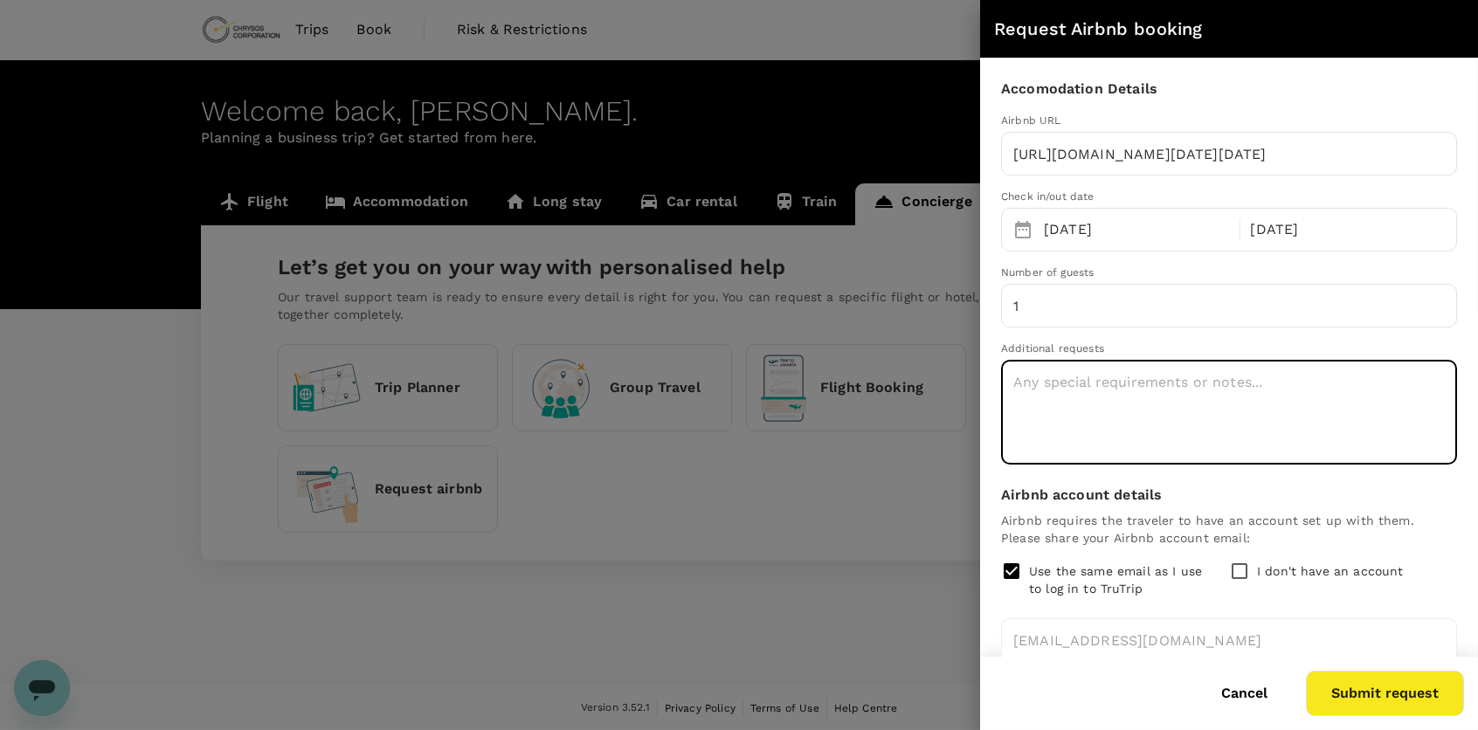
click at [1103, 404] on textarea at bounding box center [1229, 413] width 456 height 104
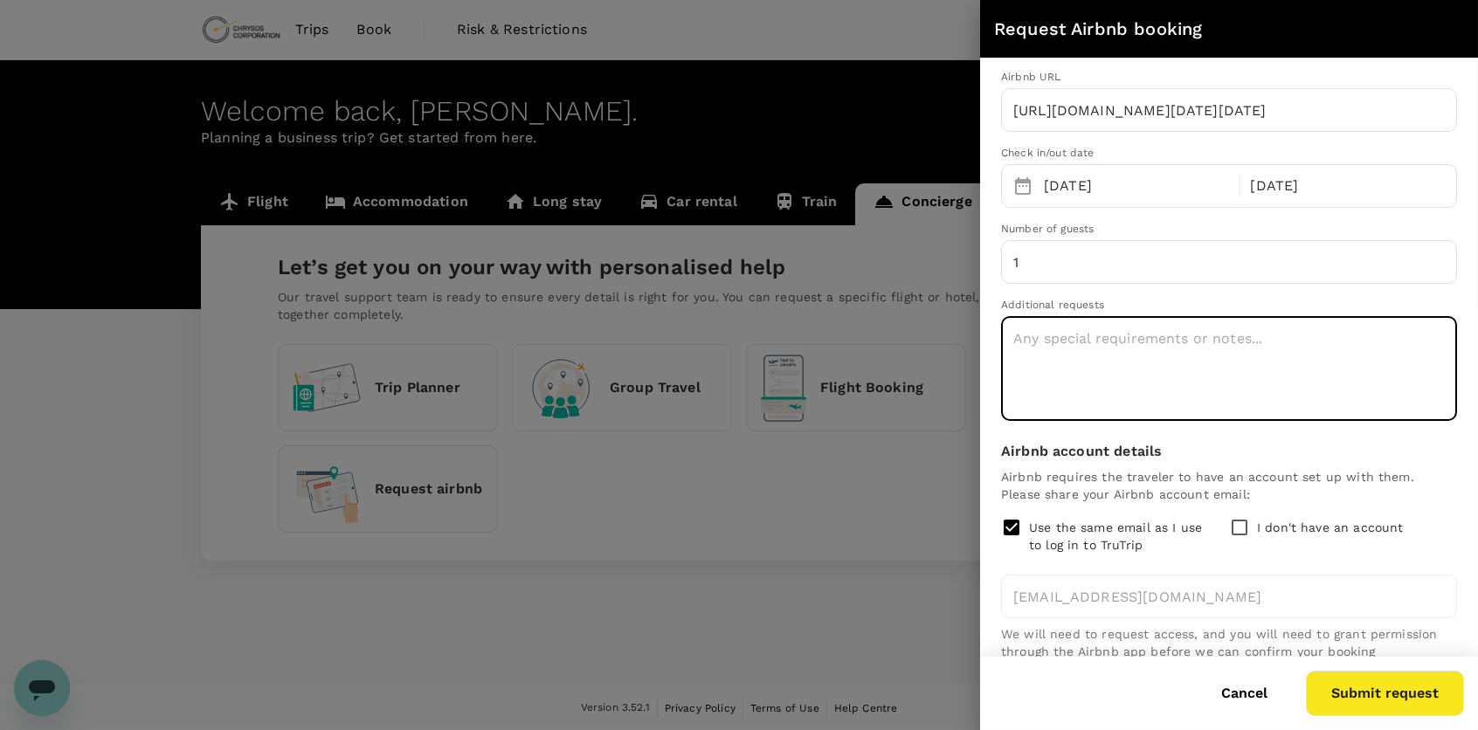
scroll to position [66, 0]
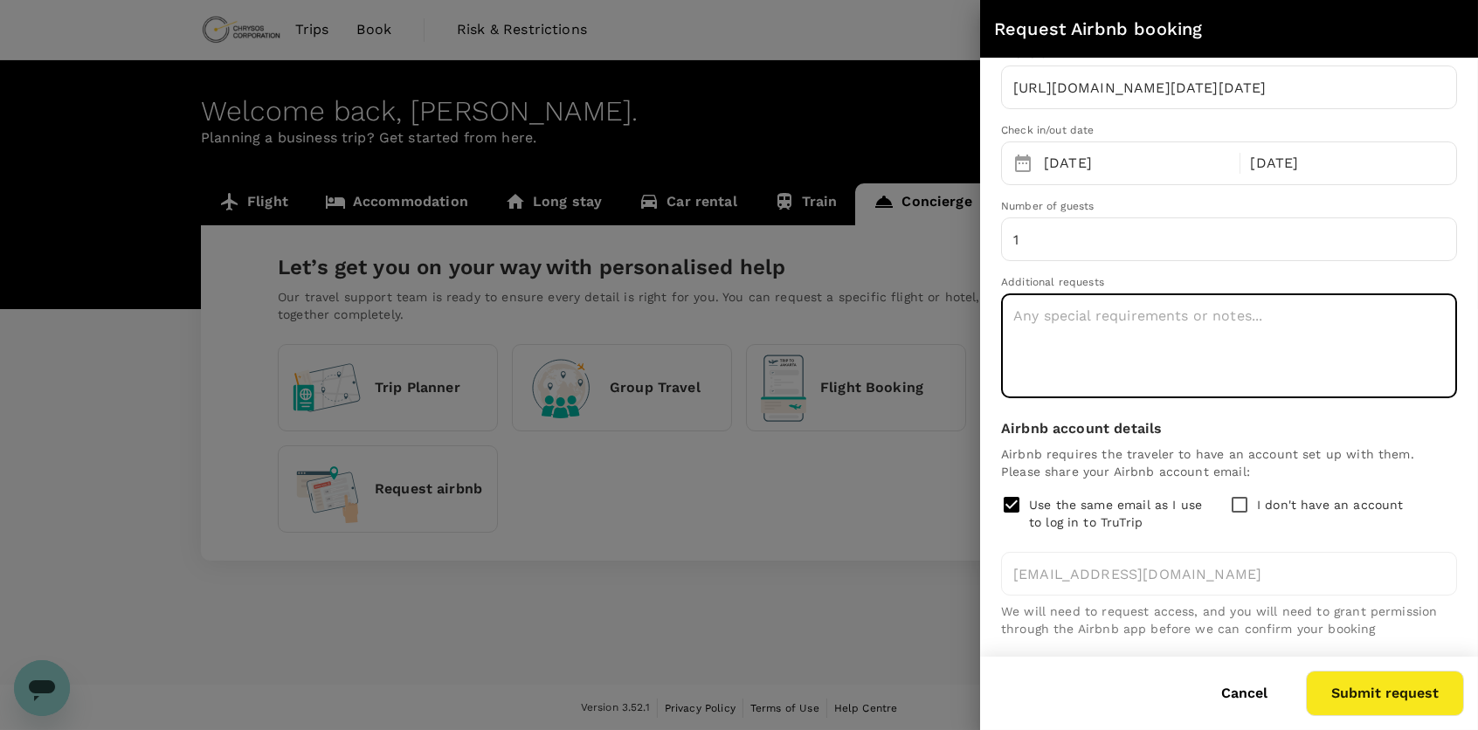
click at [1141, 327] on textarea at bounding box center [1229, 346] width 456 height 104
type textarea "The host has been contacted and is holding these dates for me"
click at [1085, 501] on p "Use the same email as I use to log in to TruTrip" at bounding box center [1122, 513] width 186 height 35
click at [1022, 501] on input "Use the same email as I use to log in to TruTrip" at bounding box center [1011, 504] width 21 height 21
checkbox input "false"
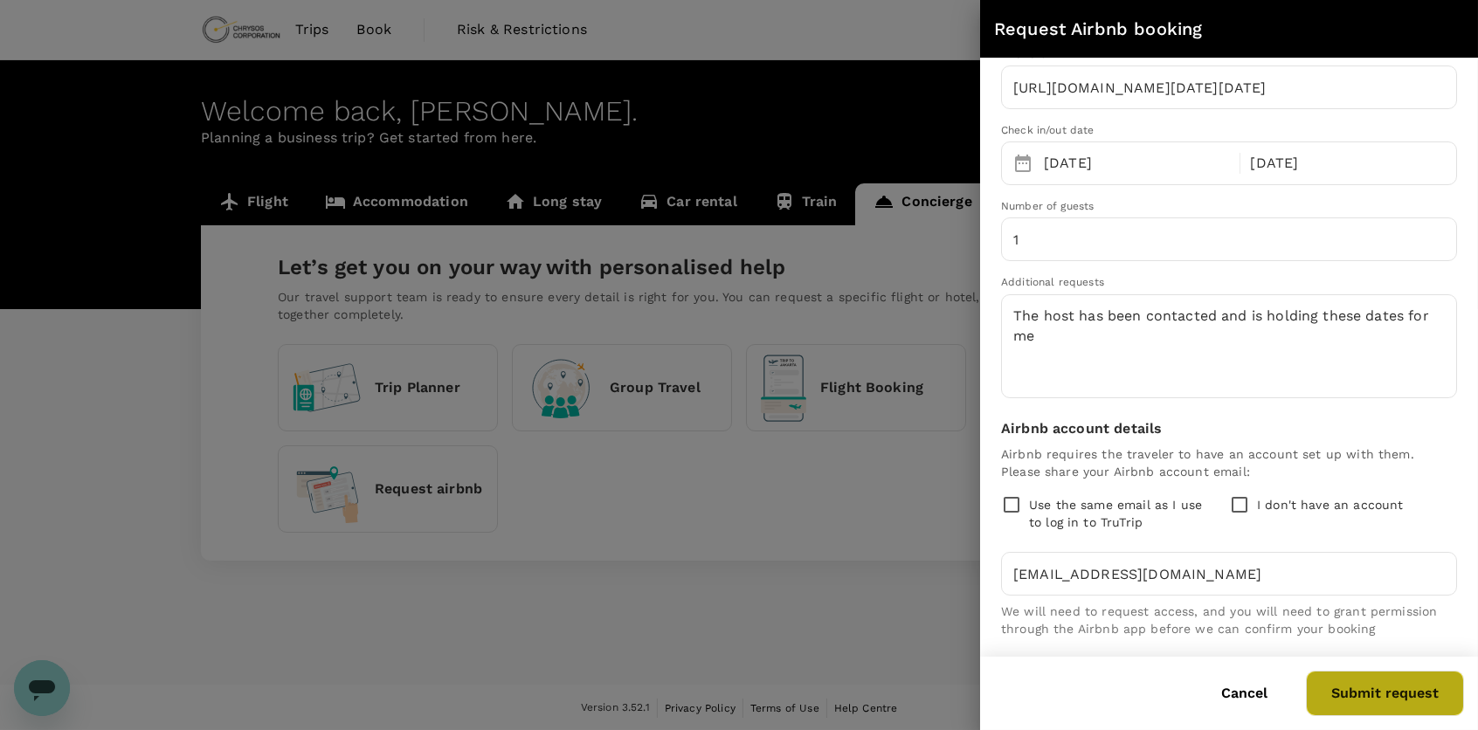
click at [1393, 694] on button "Submit request" at bounding box center [1385, 693] width 158 height 45
